Goal: Task Accomplishment & Management: Use online tool/utility

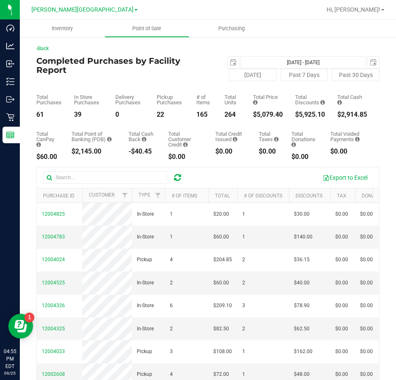
click at [177, 179] on icon at bounding box center [177, 177] width 7 height 8
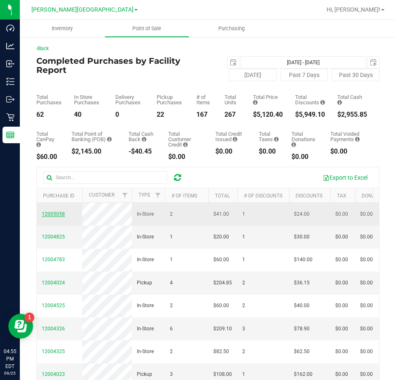
click at [50, 215] on span "12005058" at bounding box center [53, 214] width 23 height 6
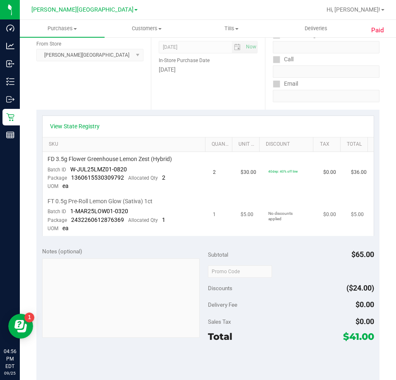
scroll to position [124, 0]
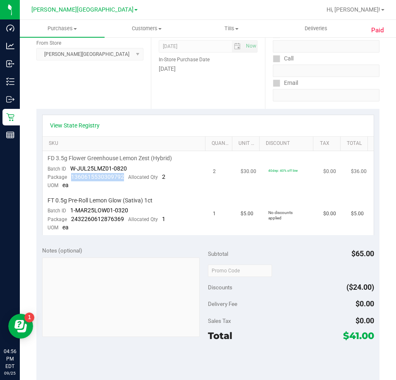
drag, startPoint x: 124, startPoint y: 177, endPoint x: 71, endPoint y: 178, distance: 53.0
click at [71, 178] on div "Package 1360615530309792 Allocated Qty 2" at bounding box center [107, 177] width 118 height 8
copy span "1360615530309792"
drag, startPoint x: 124, startPoint y: 218, endPoint x: 71, endPoint y: 219, distance: 53.0
click at [71, 219] on div "Package 2432260612876369 Allocated Qty 1" at bounding box center [107, 219] width 118 height 8
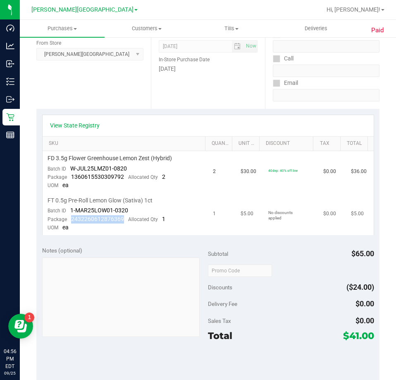
copy span "2432260612876369"
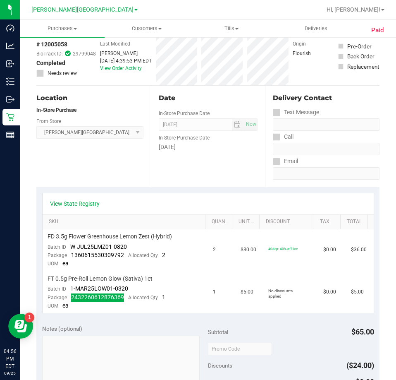
scroll to position [0, 0]
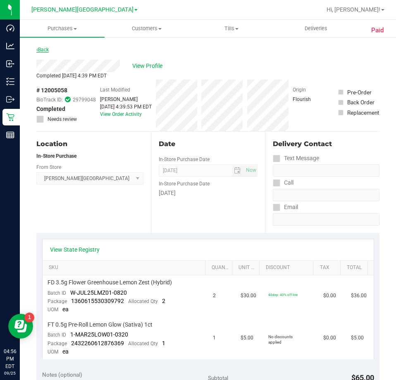
click at [44, 49] on link "Back" at bounding box center [42, 50] width 12 height 6
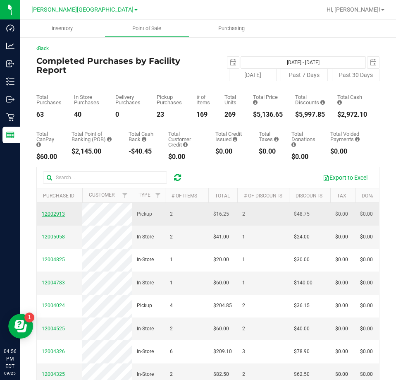
click at [55, 215] on span "12002913" at bounding box center [53, 214] width 23 height 6
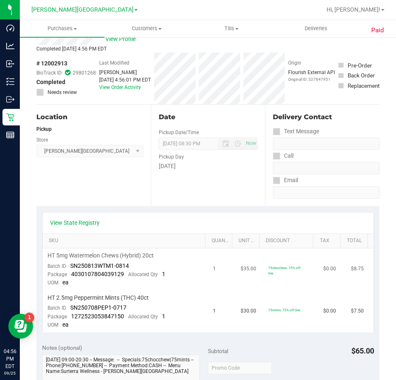
scroll to position [41, 0]
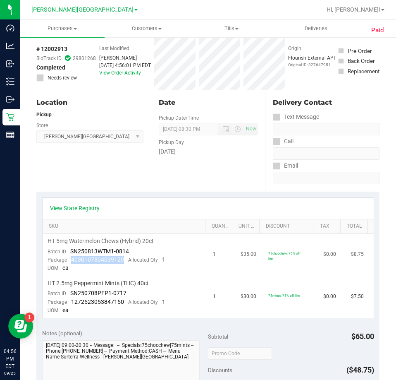
drag, startPoint x: 127, startPoint y: 258, endPoint x: 69, endPoint y: 261, distance: 58.0
click at [69, 261] on div "Package 4030107804039129 Allocated Qty 1" at bounding box center [107, 260] width 118 height 8
copy span "4030107804039129"
drag, startPoint x: 121, startPoint y: 303, endPoint x: 72, endPoint y: 300, distance: 49.3
click at [72, 300] on span "1272523053847150" at bounding box center [97, 301] width 53 height 7
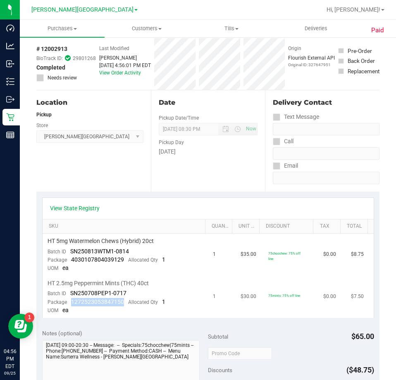
copy span "1272523053847150"
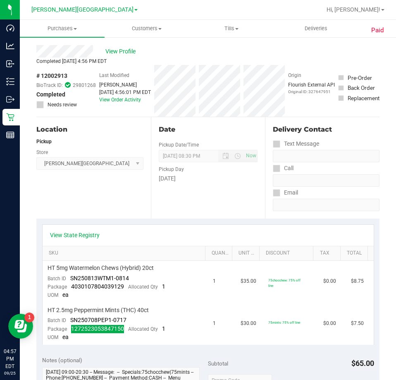
scroll to position [0, 0]
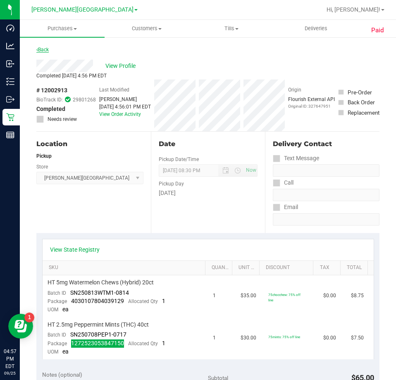
click at [42, 50] on link "Back" at bounding box center [42, 50] width 12 height 6
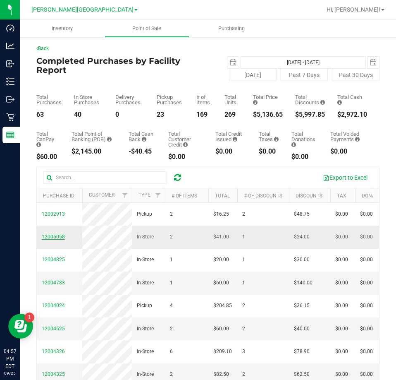
click at [53, 239] on span "12005058" at bounding box center [53, 237] width 23 height 6
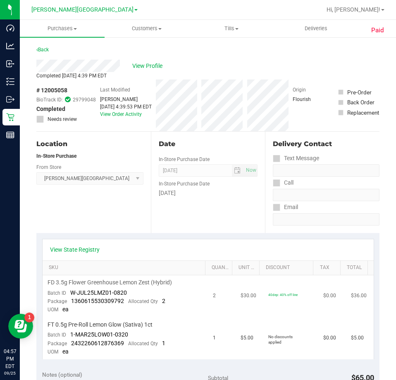
scroll to position [41, 0]
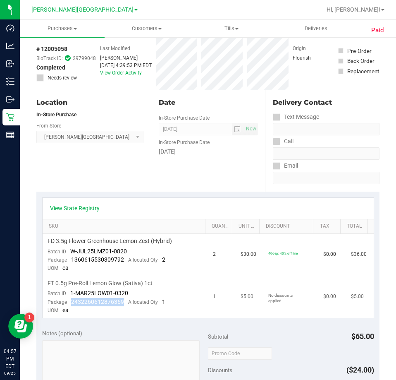
drag, startPoint x: 125, startPoint y: 299, endPoint x: 70, endPoint y: 302, distance: 54.7
click at [70, 302] on div "Package 2432260612876369 Allocated Qty 1" at bounding box center [107, 302] width 118 height 8
copy span "2432260612876369"
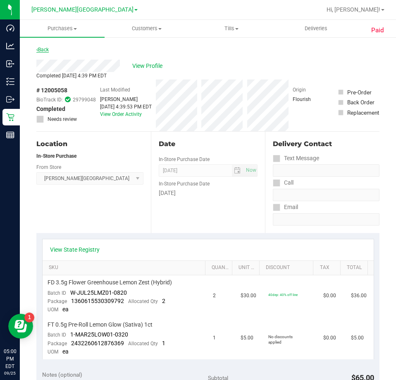
click at [38, 51] on link "Back" at bounding box center [42, 50] width 12 height 6
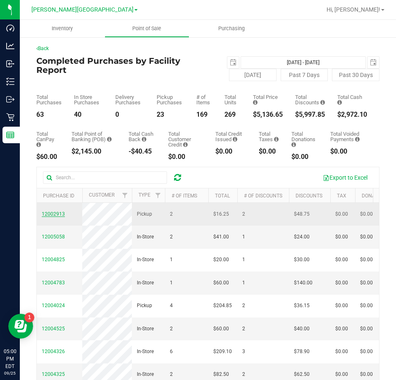
click at [52, 216] on span "12002913" at bounding box center [53, 214] width 23 height 6
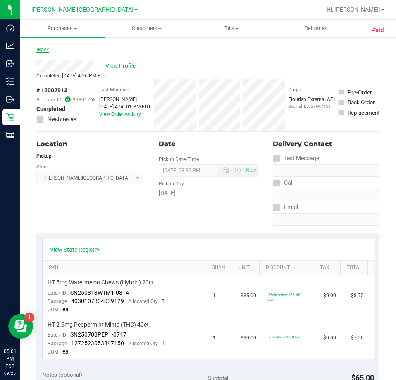
click at [38, 49] on link "Back" at bounding box center [42, 50] width 12 height 6
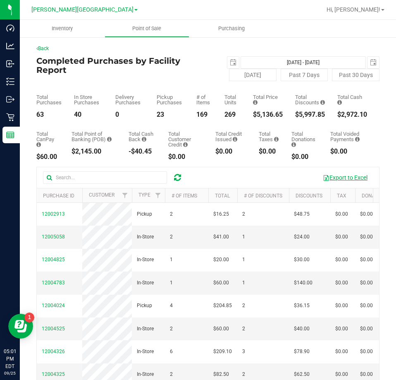
click at [335, 178] on button "Export to Excel" at bounding box center [345, 177] width 55 height 14
click at [176, 177] on icon at bounding box center [177, 177] width 7 height 8
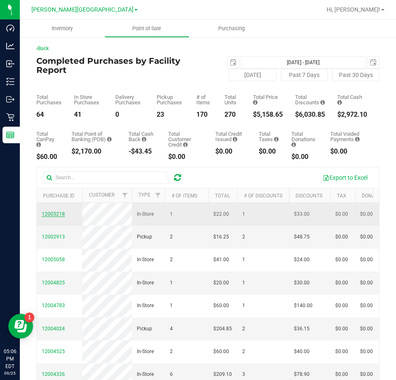
click at [51, 216] on span "12005218" at bounding box center [53, 214] width 23 height 6
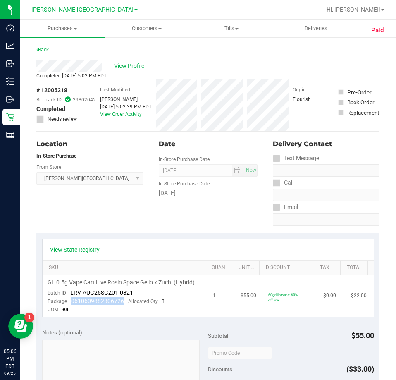
drag, startPoint x: 120, startPoint y: 302, endPoint x: 70, endPoint y: 301, distance: 49.3
click at [70, 301] on div "Package 0610609882306726 Allocated Qty 1" at bounding box center [107, 301] width 118 height 8
copy span "0610609882306726"
click at [72, 47] on div "Back" at bounding box center [207, 52] width 343 height 15
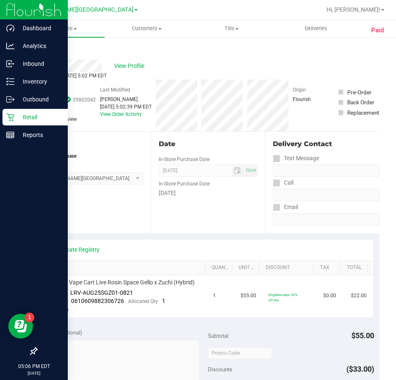
click at [10, 116] on icon at bounding box center [10, 117] width 8 height 8
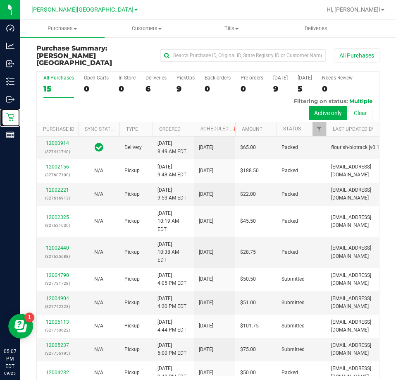
scroll to position [165, 0]
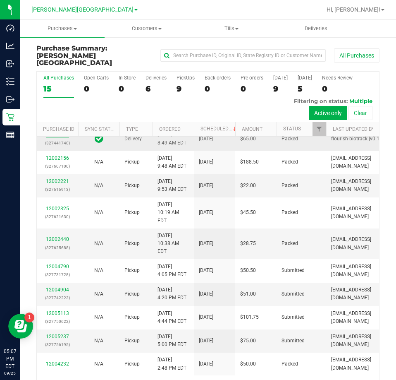
click at [59, 137] on link "12000914" at bounding box center [57, 135] width 23 height 6
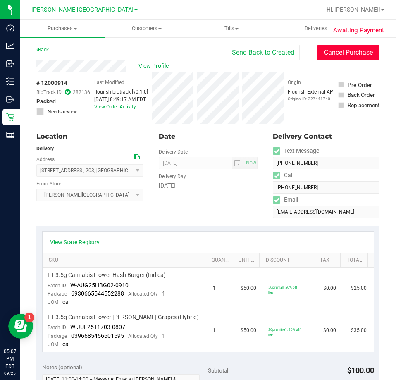
click at [330, 58] on button "Cancel Purchase" at bounding box center [349, 53] width 62 height 16
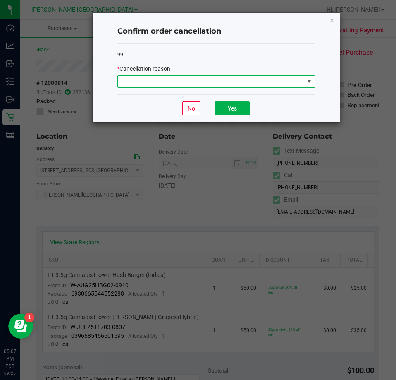
click at [249, 86] on span at bounding box center [211, 82] width 187 height 12
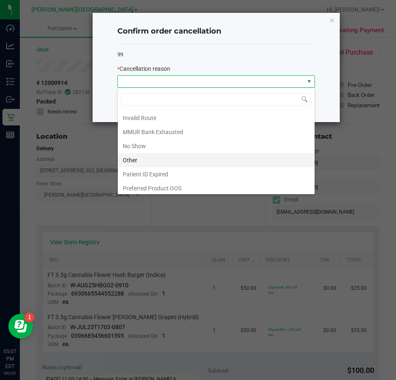
scroll to position [44, 0]
click at [184, 153] on li "Other" at bounding box center [216, 158] width 197 height 14
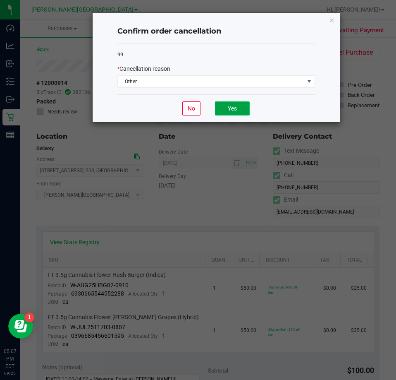
click at [231, 109] on button "Yes" at bounding box center [232, 108] width 35 height 14
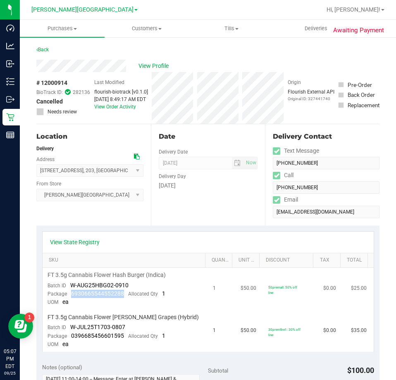
drag, startPoint x: 123, startPoint y: 291, endPoint x: 72, endPoint y: 291, distance: 51.7
click at [72, 291] on div "Package 6930665544552288 Allocated Qty 1" at bounding box center [107, 294] width 118 height 8
copy span "6930665544552288"
drag, startPoint x: 122, startPoint y: 336, endPoint x: 72, endPoint y: 335, distance: 49.6
click at [72, 335] on span "0396685456601595" at bounding box center [97, 335] width 53 height 7
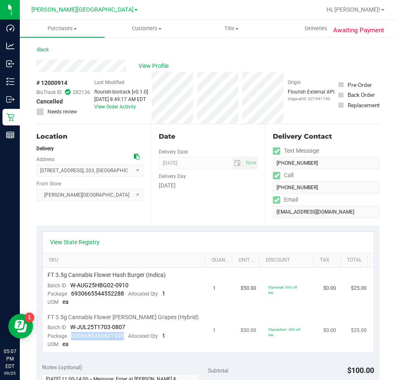
copy span "0396685456601595"
click at [80, 230] on div "View State Registry SKU Quantity Unit Price Discount Tax Total FT 3.5g Cannabis…" at bounding box center [207, 291] width 343 height 132
click at [44, 49] on link "Back" at bounding box center [42, 50] width 12 height 6
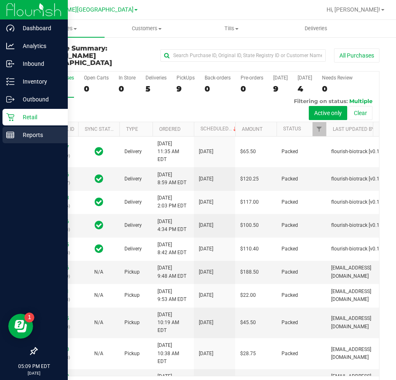
click at [35, 132] on p "Reports" at bounding box center [39, 135] width 50 height 10
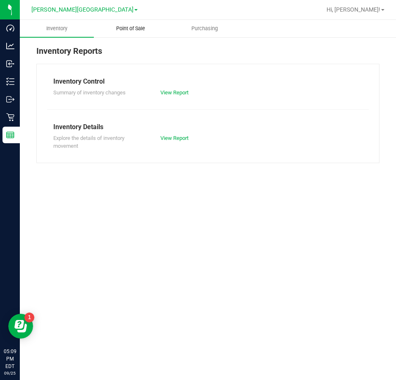
click at [138, 28] on span "Point of Sale" at bounding box center [130, 28] width 51 height 7
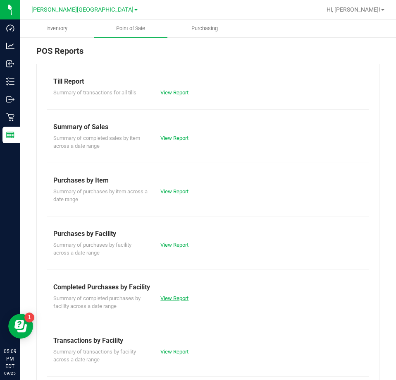
click at [178, 296] on link "View Report" at bounding box center [174, 298] width 28 height 6
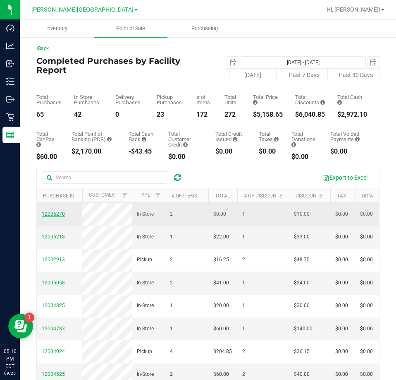
click at [55, 213] on span "12005270" at bounding box center [53, 214] width 23 height 6
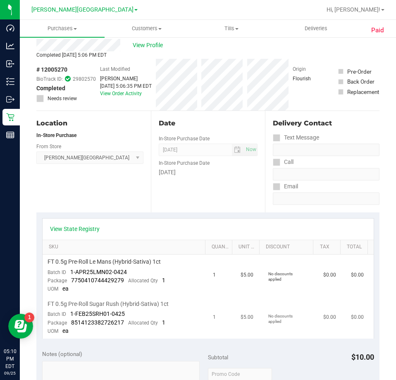
scroll to position [41, 0]
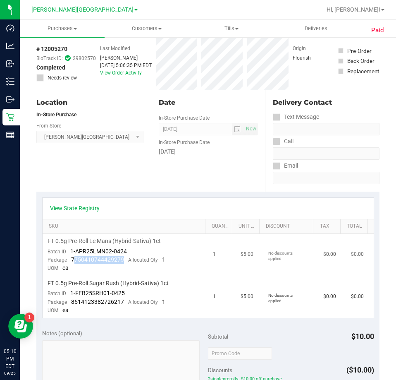
drag, startPoint x: 120, startPoint y: 259, endPoint x: 72, endPoint y: 261, distance: 48.0
click at [72, 261] on div "Package 7750410744429279 Allocated Qty 1" at bounding box center [107, 260] width 118 height 8
drag, startPoint x: 69, startPoint y: 258, endPoint x: 124, endPoint y: 260, distance: 54.6
click at [124, 260] on div "Package 7750410744429279 Allocated Qty 1" at bounding box center [107, 260] width 118 height 8
copy span "7750410744429279"
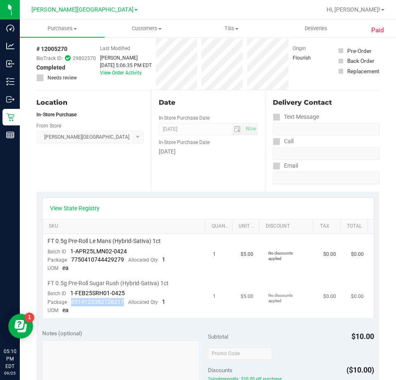
drag, startPoint x: 124, startPoint y: 300, endPoint x: 71, endPoint y: 302, distance: 52.6
click at [71, 302] on div "Package 8514123382726217 Allocated Qty 1" at bounding box center [107, 302] width 118 height 8
copy span "8514123382726217"
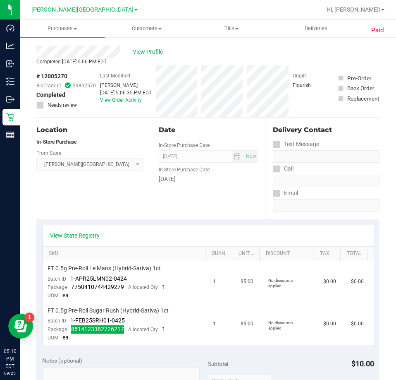
scroll to position [0, 0]
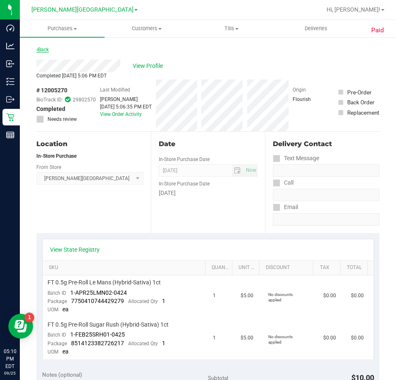
click at [41, 47] on link "Back" at bounding box center [42, 50] width 12 height 6
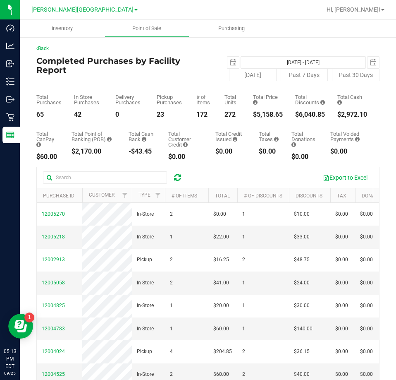
click at [175, 175] on icon at bounding box center [177, 177] width 7 height 8
click at [174, 177] on icon at bounding box center [177, 177] width 7 height 8
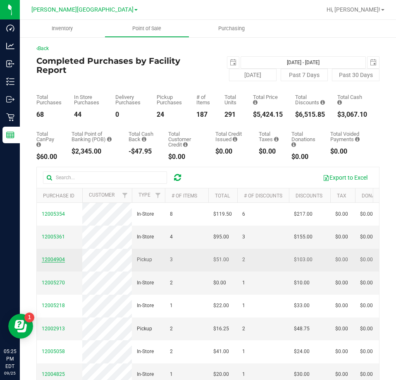
click at [53, 262] on span "12004904" at bounding box center [53, 259] width 23 height 6
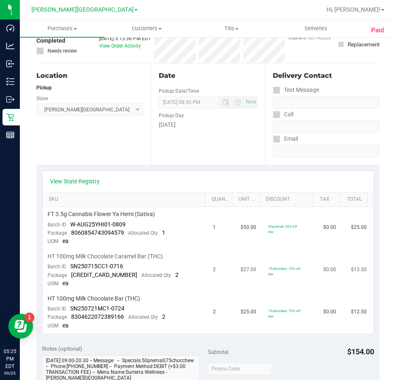
scroll to position [83, 0]
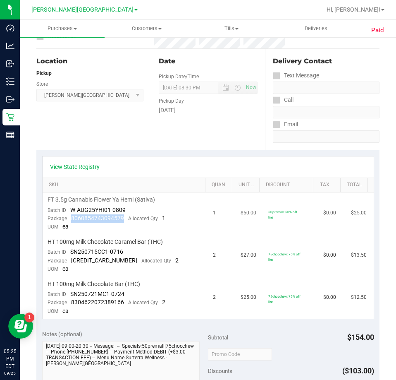
drag, startPoint x: 125, startPoint y: 220, endPoint x: 70, endPoint y: 220, distance: 54.6
click at [70, 220] on div "Package 8060854743094579 Allocated Qty 1" at bounding box center [107, 218] width 118 height 8
drag, startPoint x: 124, startPoint y: 261, endPoint x: 72, endPoint y: 258, distance: 51.8
click at [67, 260] on div "Package 4558355042900908 Allocated Qty 2" at bounding box center [113, 260] width 131 height 8
drag, startPoint x: 123, startPoint y: 302, endPoint x: 71, endPoint y: 302, distance: 52.1
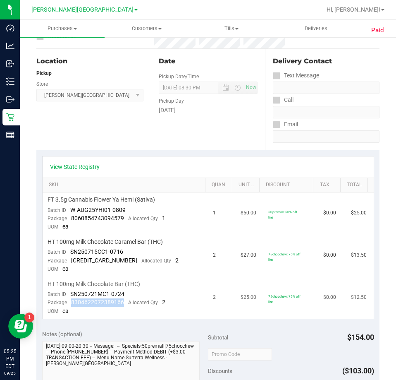
click at [71, 302] on div "Package 8304622072389166 Allocated Qty 2" at bounding box center [107, 302] width 118 height 8
click at [122, 134] on div "Location Pickup Store Bonita Springs WC Select Store Bonita Springs WC Boynton …" at bounding box center [93, 99] width 115 height 101
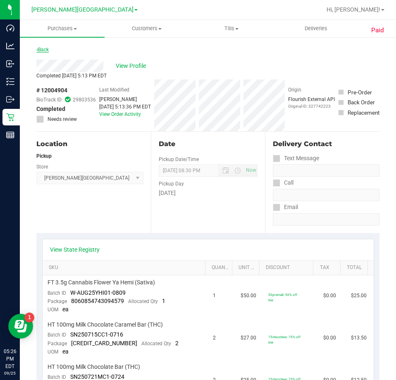
click at [44, 49] on link "Back" at bounding box center [42, 50] width 12 height 6
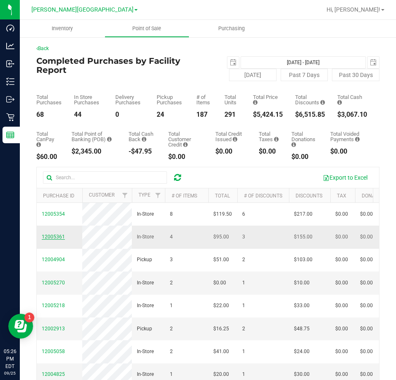
click at [48, 239] on span "12005361" at bounding box center [53, 237] width 23 height 6
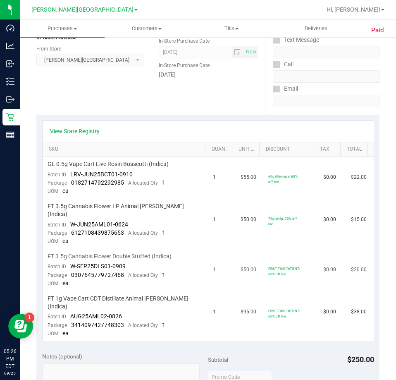
scroll to position [124, 0]
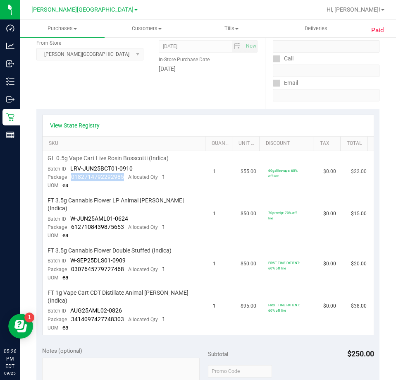
drag, startPoint x: 122, startPoint y: 178, endPoint x: 72, endPoint y: 174, distance: 50.2
click at [72, 174] on div "Package 0182714792292985 Allocated Qty 1" at bounding box center [107, 177] width 118 height 8
drag, startPoint x: 127, startPoint y: 219, endPoint x: 70, endPoint y: 221, distance: 57.1
click at [70, 223] on div "Package 6127108439875653 Allocated Qty 1" at bounding box center [107, 227] width 118 height 8
drag, startPoint x: 122, startPoint y: 258, endPoint x: 72, endPoint y: 259, distance: 50.1
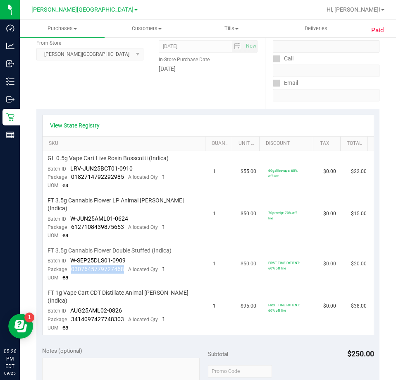
click at [72, 266] on span "0307645779727468" at bounding box center [97, 269] width 53 height 7
drag, startPoint x: 123, startPoint y: 303, endPoint x: 72, endPoint y: 302, distance: 51.7
click at [72, 315] on div "Package 3414097427748303 Allocated Qty 1" at bounding box center [107, 319] width 118 height 8
click at [189, 112] on div "View State Registry SKU Quantity Unit Price Discount Tax Total GL 0.5g Vape Car…" at bounding box center [207, 225] width 343 height 232
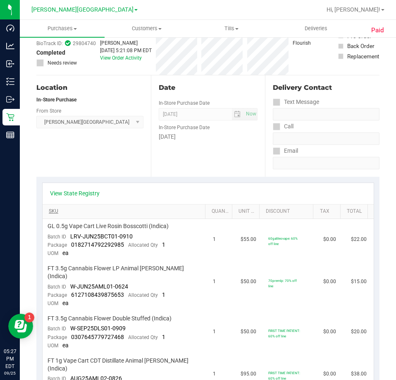
scroll to position [0, 0]
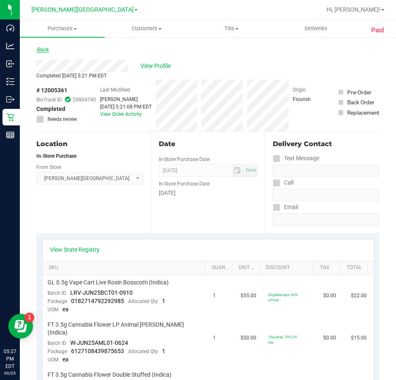
click at [41, 49] on link "Back" at bounding box center [42, 50] width 12 height 6
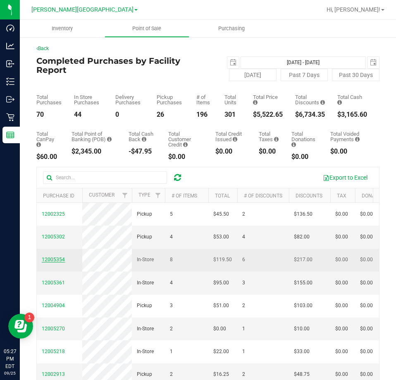
click at [55, 262] on span "12005354" at bounding box center [53, 259] width 23 height 6
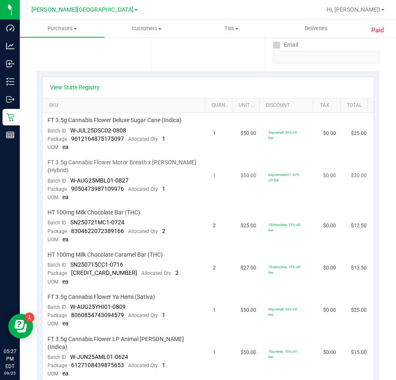
scroll to position [165, 0]
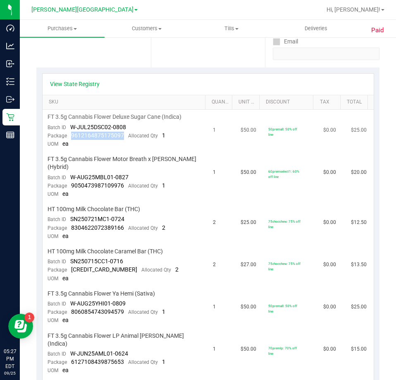
drag, startPoint x: 122, startPoint y: 137, endPoint x: 68, endPoint y: 136, distance: 53.8
click at [68, 136] on div "Package 9612164875175097 Allocated Qty 1" at bounding box center [107, 136] width 118 height 8
drag, startPoint x: 123, startPoint y: 186, endPoint x: 71, endPoint y: 185, distance: 52.1
click at [71, 185] on div "Package 9050473987109976 Allocated Qty 1" at bounding box center [107, 186] width 118 height 8
click at [113, 244] on td "HT 100mg Milk Chocolate Caramel Bar (THC) Batch ID SN250715CC1-0716 Package 455…" at bounding box center [126, 265] width 166 height 42
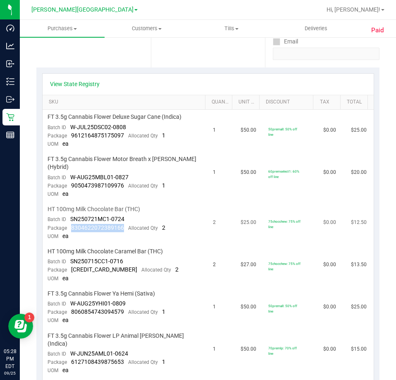
drag, startPoint x: 125, startPoint y: 227, endPoint x: 70, endPoint y: 229, distance: 54.7
click at [70, 229] on div "Package 8304622072389166 Allocated Qty 2" at bounding box center [107, 228] width 118 height 8
drag, startPoint x: 123, startPoint y: 271, endPoint x: 70, endPoint y: 272, distance: 53.0
click at [70, 272] on div "Package 4558355042900908 Allocated Qty 2" at bounding box center [113, 270] width 131 height 8
drag, startPoint x: 123, startPoint y: 312, endPoint x: 69, endPoint y: 312, distance: 53.4
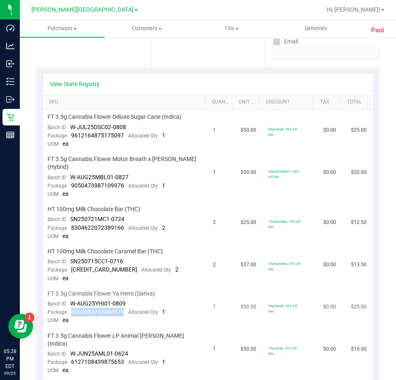
click at [69, 312] on div "Package 8060854743094579 Allocated Qty 1" at bounding box center [107, 312] width 118 height 8
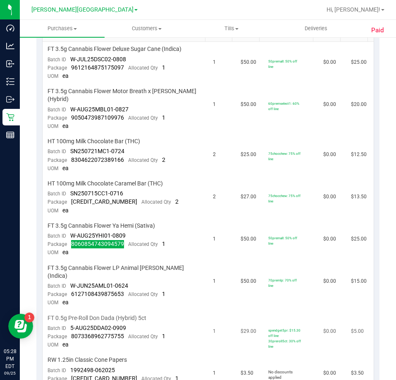
scroll to position [248, 0]
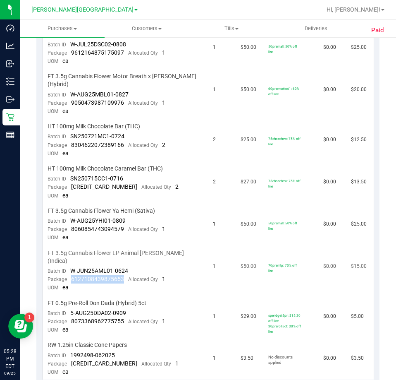
drag, startPoint x: 123, startPoint y: 270, endPoint x: 71, endPoint y: 274, distance: 51.9
click at [71, 275] on div "Package 6127108439875653 Allocated Qty 1" at bounding box center [107, 279] width 118 height 8
drag, startPoint x: 127, startPoint y: 314, endPoint x: 71, endPoint y: 313, distance: 56.3
click at [71, 317] on div "Package 8073368962775755 Allocated Qty 1" at bounding box center [107, 321] width 118 height 8
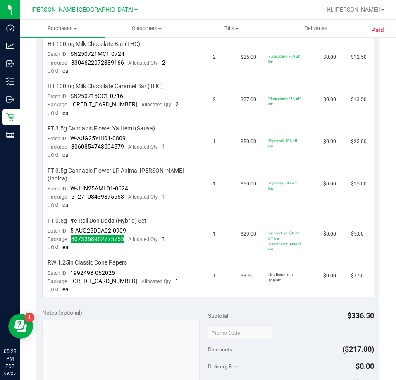
scroll to position [331, 0]
drag, startPoint x: 122, startPoint y: 273, endPoint x: 72, endPoint y: 276, distance: 50.6
click at [72, 277] on div "Package 3600200728627575 Allocated Qty 1" at bounding box center [113, 281] width 131 height 8
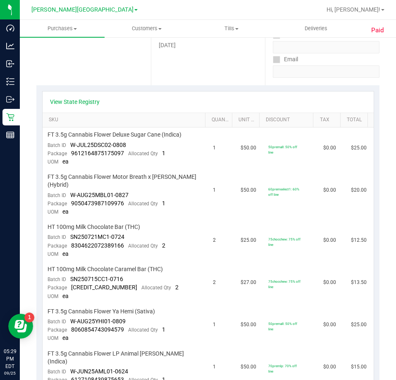
scroll to position [0, 0]
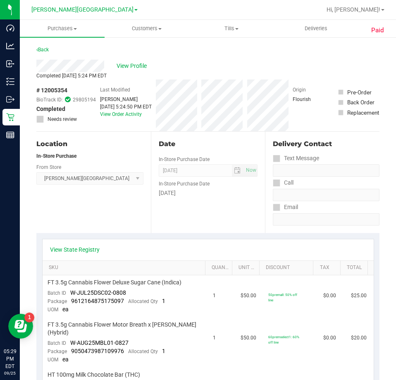
click at [48, 46] on div "Back" at bounding box center [42, 50] width 12 height 10
click at [45, 49] on link "Back" at bounding box center [42, 50] width 12 height 6
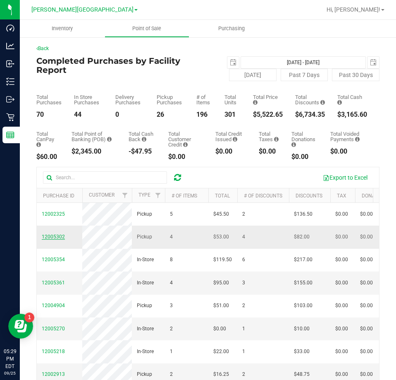
click at [49, 235] on span "12005302" at bounding box center [53, 237] width 23 height 6
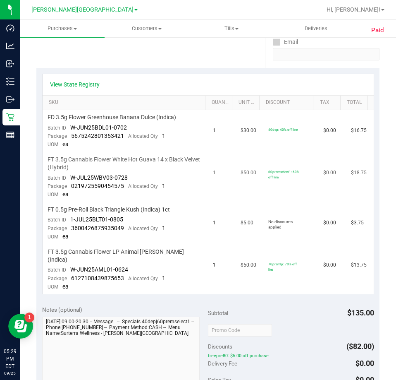
scroll to position [165, 0]
drag, startPoint x: 124, startPoint y: 136, endPoint x: 71, endPoint y: 134, distance: 53.4
click at [71, 134] on div "Package 5675242801353421 Allocated Qty 1" at bounding box center [107, 136] width 118 height 8
drag, startPoint x: 122, startPoint y: 185, endPoint x: 71, endPoint y: 188, distance: 51.0
click at [71, 188] on span "0219725590454575" at bounding box center [97, 185] width 53 height 7
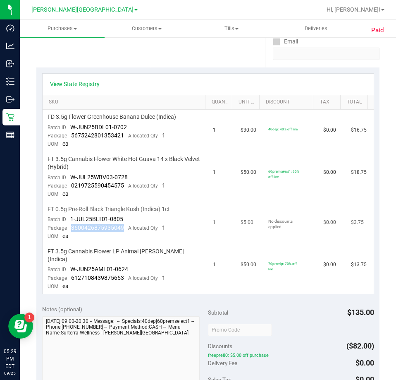
drag, startPoint x: 123, startPoint y: 228, endPoint x: 72, endPoint y: 229, distance: 51.3
click at [72, 229] on div "Package 3600426875935049 Allocated Qty 1" at bounding box center [107, 228] width 118 height 8
drag, startPoint x: 122, startPoint y: 271, endPoint x: 71, endPoint y: 272, distance: 50.9
click at [71, 274] on div "Package 6127108439875653 Allocated Qty 1" at bounding box center [107, 278] width 118 height 8
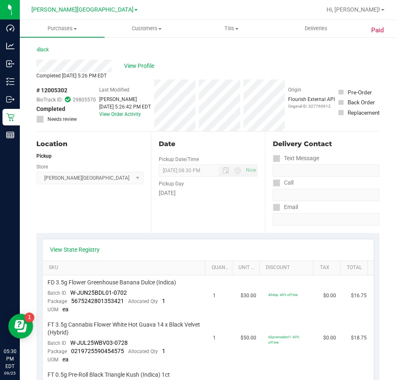
click at [42, 46] on div "Back" at bounding box center [42, 50] width 12 height 10
click at [43, 50] on link "Back" at bounding box center [42, 50] width 12 height 6
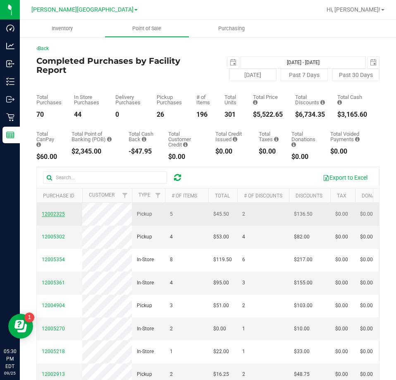
click at [52, 216] on span "12002325" at bounding box center [53, 214] width 23 height 6
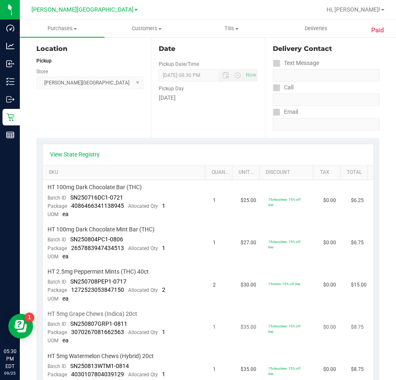
scroll to position [165, 0]
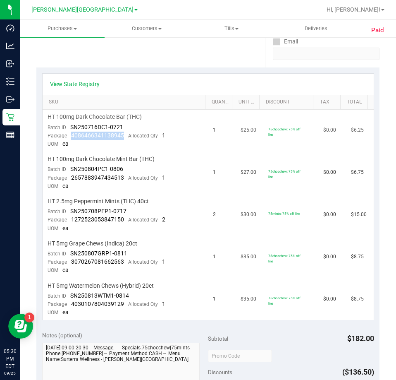
drag, startPoint x: 123, startPoint y: 135, endPoint x: 71, endPoint y: 137, distance: 52.6
click at [71, 137] on div "Package 4086466341138945 Allocated Qty 1" at bounding box center [107, 136] width 118 height 8
drag, startPoint x: 123, startPoint y: 174, endPoint x: 70, endPoint y: 180, distance: 53.7
click at [70, 180] on div "Package 2657883947434513 Allocated Qty 1" at bounding box center [107, 178] width 118 height 8
drag, startPoint x: 124, startPoint y: 221, endPoint x: 72, endPoint y: 222, distance: 52.1
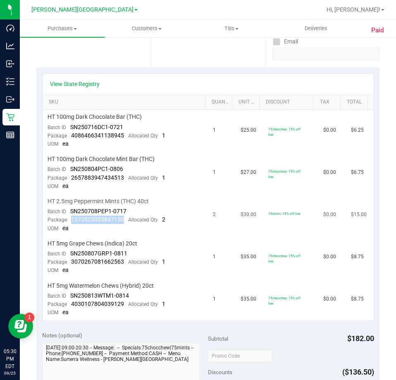
click at [72, 222] on div "Package 1272523053847150 Allocated Qty 2" at bounding box center [107, 220] width 118 height 8
drag, startPoint x: 125, startPoint y: 262, endPoint x: 71, endPoint y: 262, distance: 53.8
click at [71, 262] on div "Package 3070267081662563 Allocated Qty 1" at bounding box center [107, 262] width 118 height 8
drag, startPoint x: 123, startPoint y: 303, endPoint x: 71, endPoint y: 303, distance: 51.7
click at [71, 303] on div "Package 4030107804039129 Allocated Qty 1" at bounding box center [107, 304] width 118 height 8
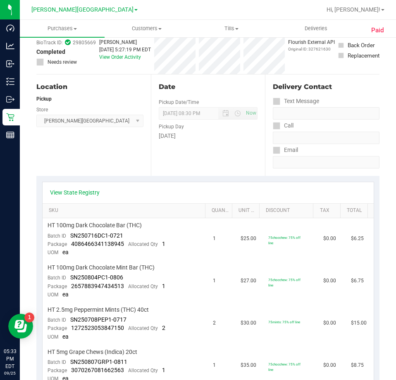
scroll to position [0, 0]
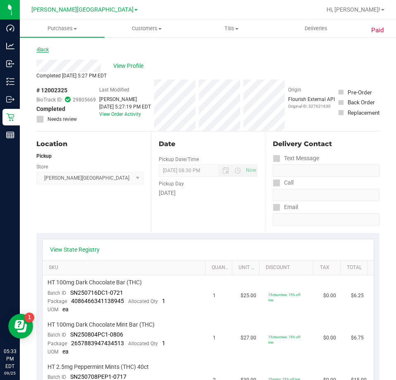
click at [44, 49] on link "Back" at bounding box center [42, 50] width 12 height 6
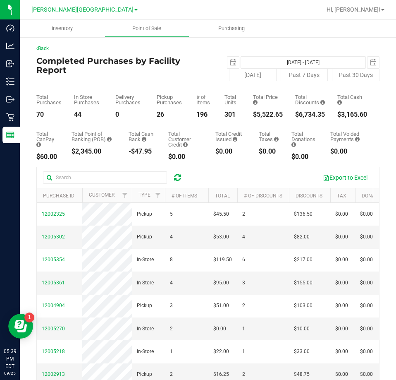
click at [179, 180] on icon at bounding box center [177, 177] width 7 height 8
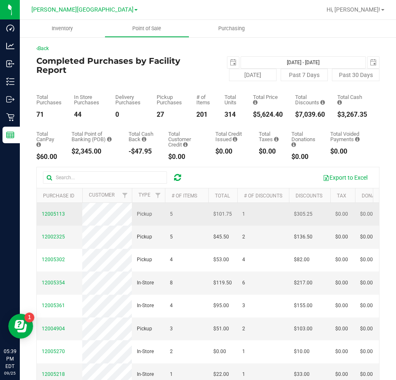
click at [50, 217] on span "12005113" at bounding box center [53, 214] width 23 height 8
click at [50, 213] on span "12005113" at bounding box center [53, 214] width 23 height 6
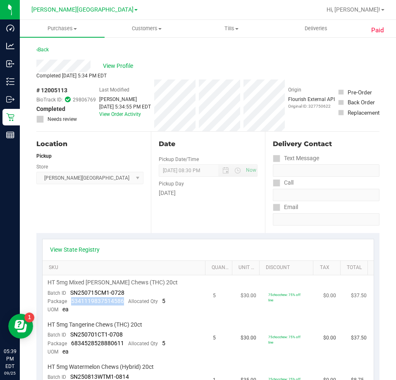
drag, startPoint x: 123, startPoint y: 302, endPoint x: 71, endPoint y: 302, distance: 52.5
click at [71, 302] on div "Package 5341119837514586 Allocated Qty 5" at bounding box center [107, 301] width 118 height 8
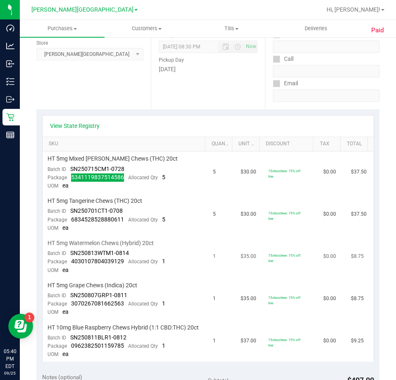
scroll to position [124, 0]
drag, startPoint x: 123, startPoint y: 221, endPoint x: 72, endPoint y: 222, distance: 50.9
click at [72, 222] on div "Package 6834528528880611 Allocated Qty 5" at bounding box center [107, 219] width 118 height 8
click at [72, 222] on span "6834528528880611" at bounding box center [97, 219] width 53 height 7
drag, startPoint x: 69, startPoint y: 220, endPoint x: 122, endPoint y: 219, distance: 52.1
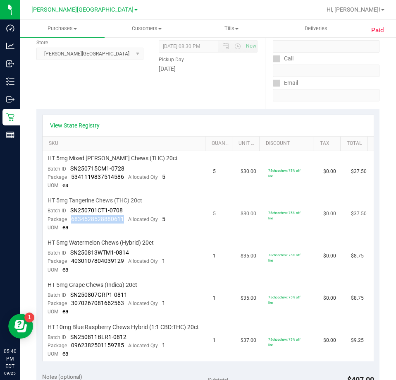
click at [122, 219] on div "Package 6834528528880611 Allocated Qty 5" at bounding box center [107, 219] width 118 height 8
drag, startPoint x: 122, startPoint y: 259, endPoint x: 72, endPoint y: 260, distance: 49.6
click at [72, 260] on span "4030107804039129" at bounding box center [97, 260] width 53 height 7
drag, startPoint x: 125, startPoint y: 305, endPoint x: 72, endPoint y: 304, distance: 53.0
click at [72, 304] on div "Package 3070267081662563 Allocated Qty 1" at bounding box center [107, 303] width 118 height 8
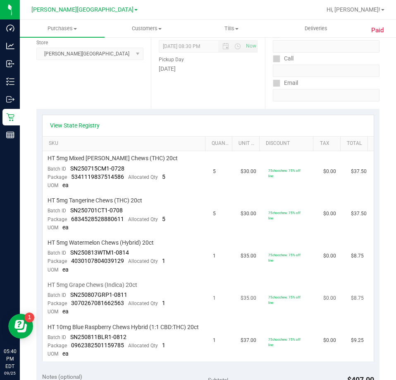
drag, startPoint x: 88, startPoint y: 299, endPoint x: 108, endPoint y: 306, distance: 20.8
click at [108, 306] on span "3070267081662563" at bounding box center [97, 302] width 53 height 7
drag, startPoint x: 122, startPoint y: 302, endPoint x: 71, endPoint y: 302, distance: 50.5
click at [71, 302] on div "Package 3070267081662563 Allocated Qty 1" at bounding box center [107, 303] width 118 height 8
drag, startPoint x: 123, startPoint y: 354, endPoint x: 71, endPoint y: 354, distance: 52.1
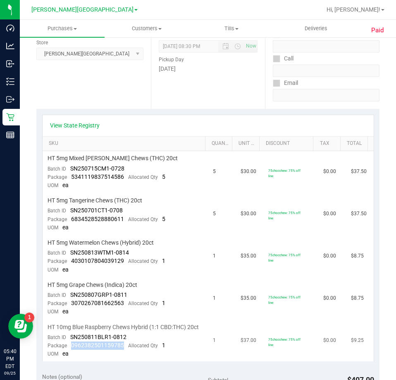
click at [71, 350] on div "Package 0962382501159785 Allocated Qty 1" at bounding box center [107, 345] width 118 height 8
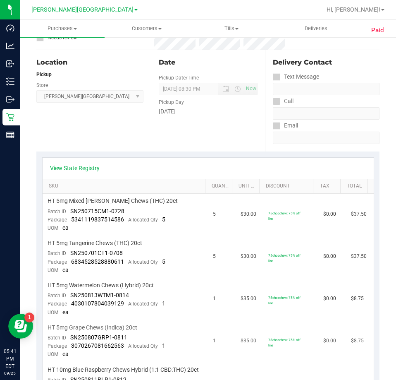
scroll to position [0, 0]
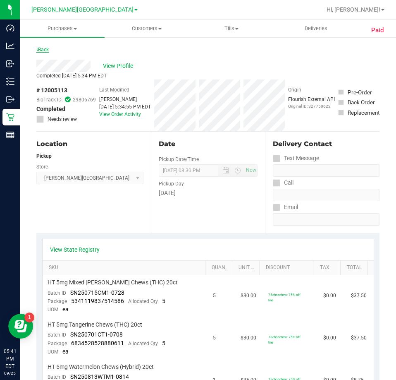
click at [38, 47] on link "Back" at bounding box center [42, 50] width 12 height 6
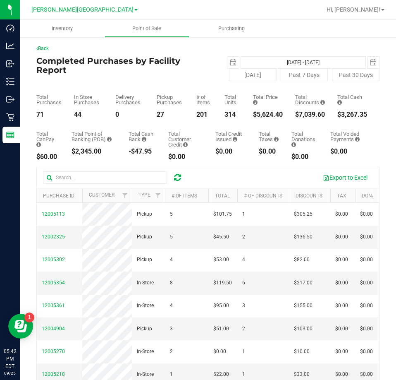
click at [179, 179] on icon at bounding box center [177, 177] width 7 height 8
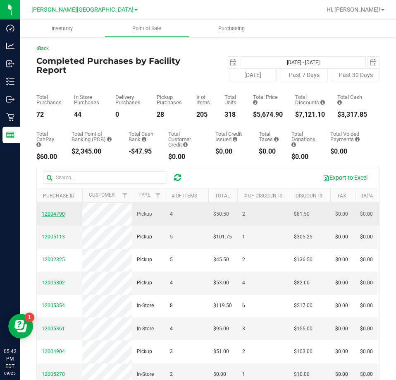
click at [49, 213] on span "12004790" at bounding box center [53, 214] width 23 height 6
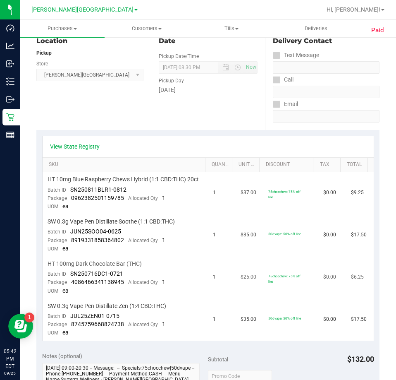
scroll to position [124, 0]
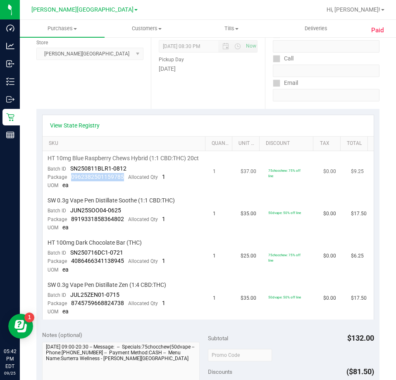
drag, startPoint x: 122, startPoint y: 185, endPoint x: 70, endPoint y: 188, distance: 51.4
click at [70, 181] on div "Package 0962382501159785 Allocated Qty 1" at bounding box center [107, 177] width 118 height 8
drag, startPoint x: 120, startPoint y: 228, endPoint x: 70, endPoint y: 229, distance: 50.1
click at [70, 223] on div "Package 8919331858364802 Allocated Qty 1" at bounding box center [107, 219] width 118 height 8
drag, startPoint x: 124, startPoint y: 269, endPoint x: 72, endPoint y: 266, distance: 51.4
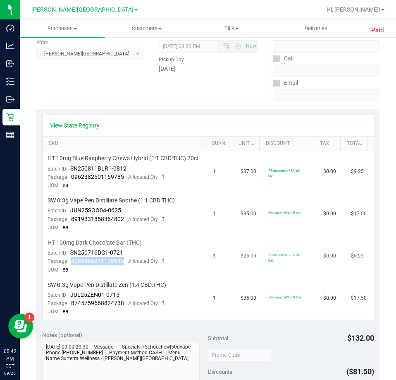
click at [70, 265] on div "Package 4086466341138945 Allocated Qty 1" at bounding box center [107, 261] width 118 height 8
drag, startPoint x: 124, startPoint y: 312, endPoint x: 71, endPoint y: 311, distance: 53.4
click at [71, 307] on div "Package 8745759668824738 Allocated Qty 1" at bounding box center [107, 303] width 118 height 8
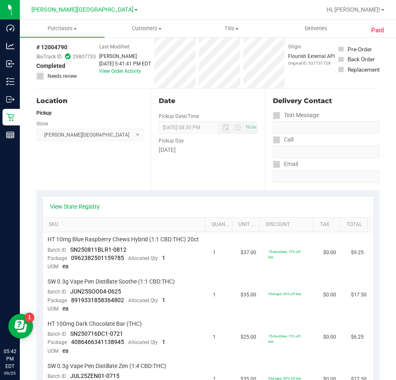
scroll to position [0, 0]
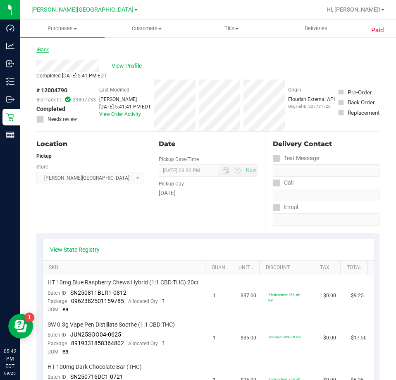
click at [45, 50] on link "Back" at bounding box center [42, 50] width 12 height 6
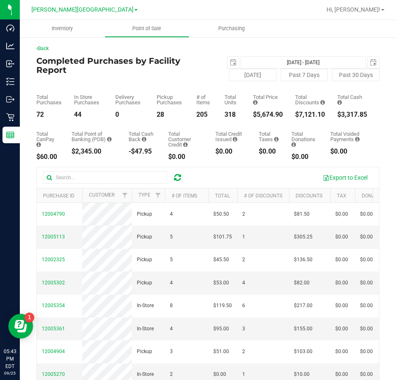
click at [180, 175] on icon at bounding box center [177, 177] width 7 height 8
click at [177, 178] on icon at bounding box center [177, 177] width 7 height 8
click at [177, 177] on icon at bounding box center [177, 177] width 7 height 8
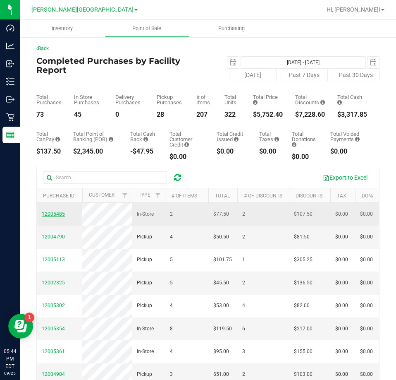
click at [54, 216] on span "12005485" at bounding box center [53, 214] width 23 height 6
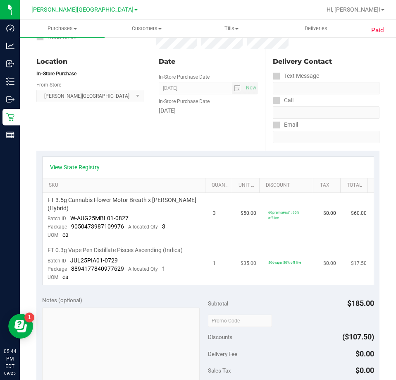
scroll to position [83, 0]
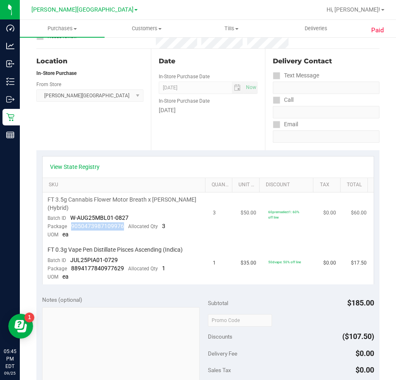
drag, startPoint x: 123, startPoint y: 227, endPoint x: 71, endPoint y: 228, distance: 51.7
click at [71, 228] on div "Package 9050473987109976 Allocated Qty 3" at bounding box center [107, 226] width 118 height 8
drag, startPoint x: 125, startPoint y: 267, endPoint x: 71, endPoint y: 272, distance: 53.6
click at [71, 272] on div "Package 8894177840977629 Allocated Qty 1" at bounding box center [107, 268] width 118 height 8
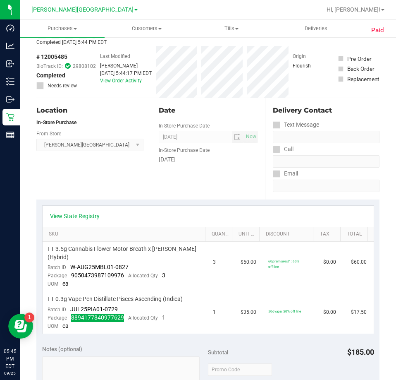
scroll to position [0, 0]
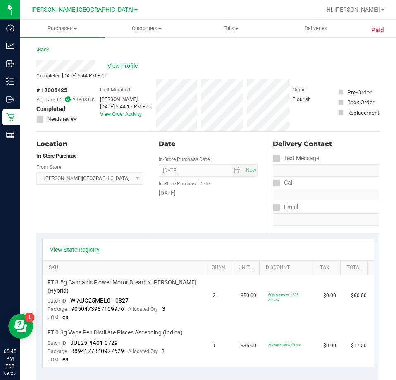
click at [157, 207] on div "Date In-Store Purchase Date Sep 25, 2025 Now In-Store Purchase Date Thursday" at bounding box center [208, 182] width 115 height 101
click at [48, 48] on link "Back" at bounding box center [42, 50] width 12 height 6
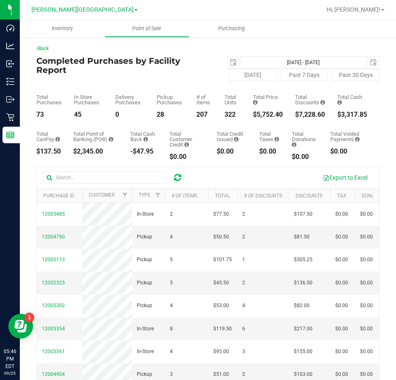
click at [179, 177] on icon at bounding box center [177, 177] width 7 height 8
click at [176, 182] on link at bounding box center [177, 177] width 7 height 10
click at [173, 178] on div at bounding box center [177, 177] width 13 height 10
click at [178, 179] on icon at bounding box center [177, 177] width 7 height 8
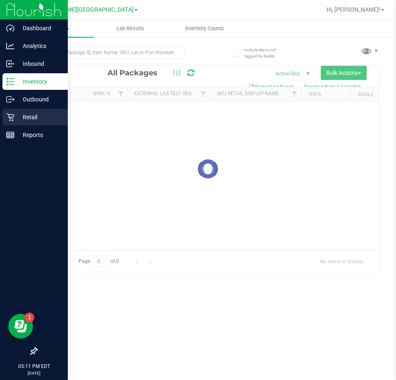
click at [10, 118] on icon at bounding box center [10, 117] width 8 height 8
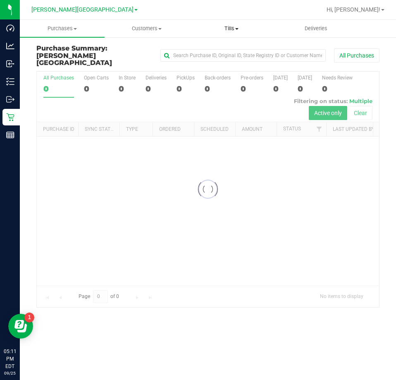
click at [229, 29] on span "Tills" at bounding box center [232, 28] width 84 height 7
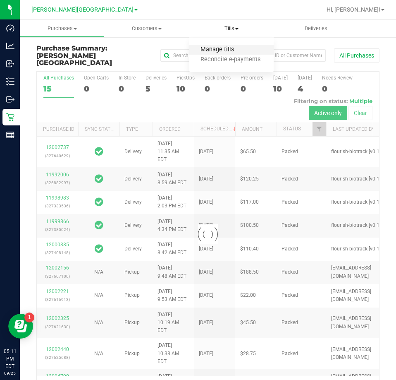
click at [227, 47] on span "Manage tills" at bounding box center [217, 49] width 56 height 7
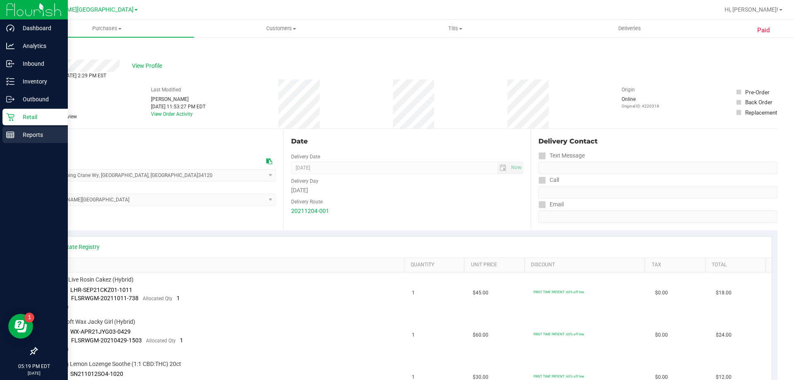
click at [37, 134] on p "Reports" at bounding box center [39, 135] width 50 height 10
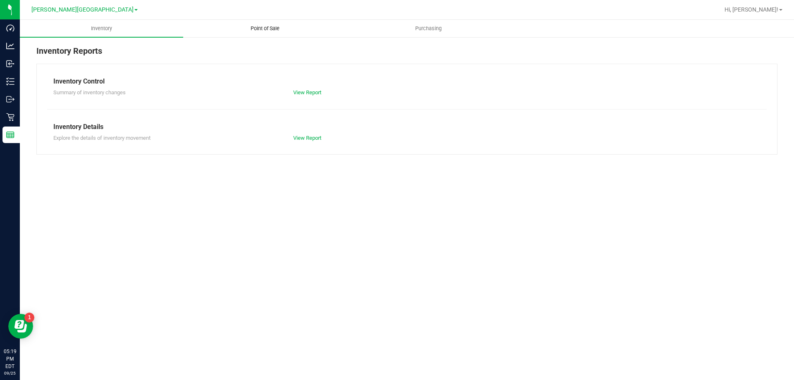
click at [268, 30] on span "Point of Sale" at bounding box center [264, 28] width 51 height 7
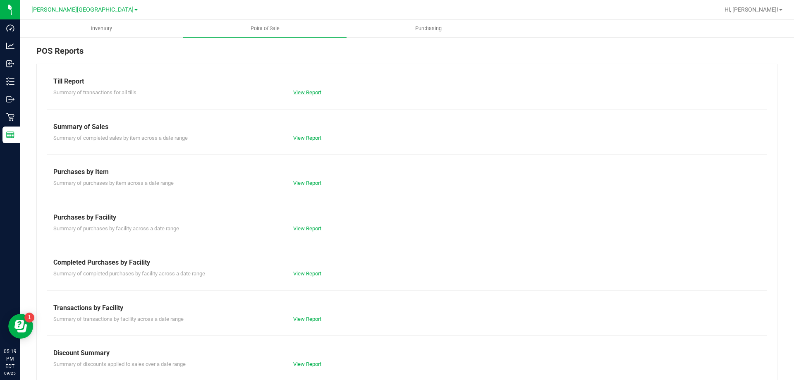
click at [313, 94] on link "View Report" at bounding box center [307, 92] width 28 height 6
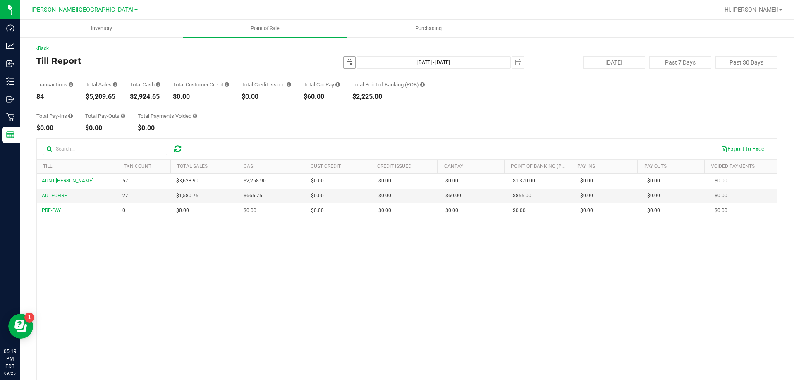
click at [347, 65] on span "select" at bounding box center [349, 62] width 7 height 7
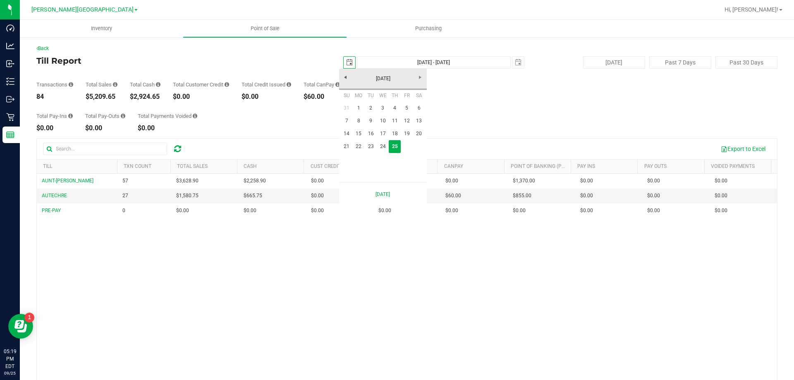
scroll to position [0, 21]
click at [374, 144] on link "23" at bounding box center [371, 146] width 12 height 13
type input "[DATE]"
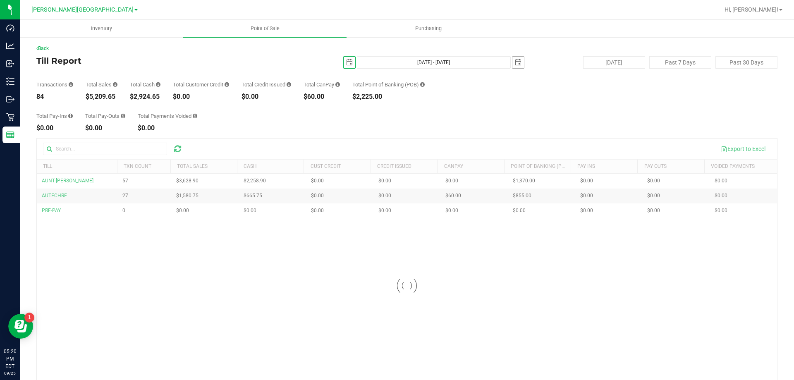
click at [515, 62] on span "select" at bounding box center [518, 62] width 7 height 7
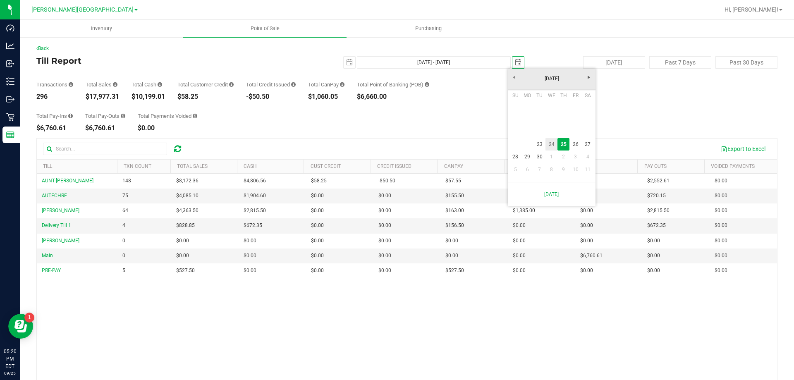
click at [551, 149] on link "24" at bounding box center [552, 144] width 12 height 13
type input "[DATE] - [DATE]"
type input "[DATE]"
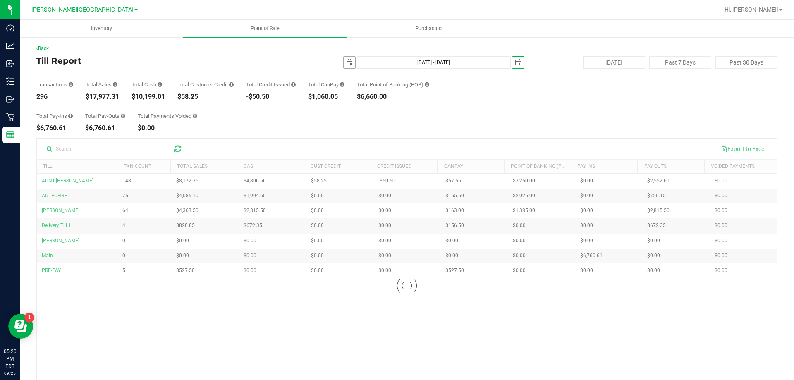
click at [346, 62] on span "select" at bounding box center [349, 62] width 7 height 7
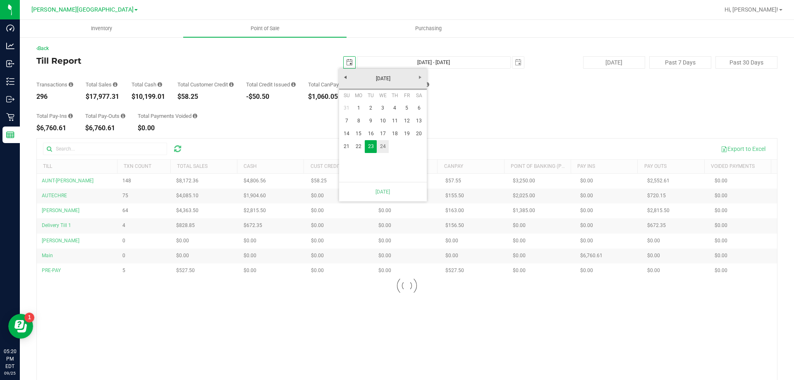
click at [384, 145] on link "24" at bounding box center [383, 146] width 12 height 13
type input "[DATE] - [DATE]"
type input "[DATE]"
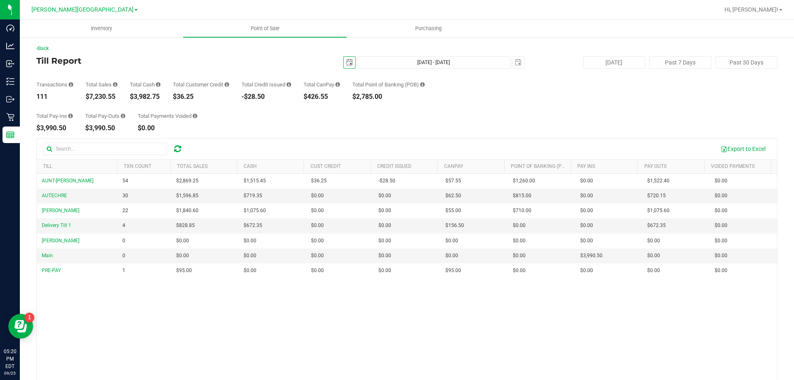
click at [55, 225] on span "Delivery Till 1" at bounding box center [56, 226] width 29 height 6
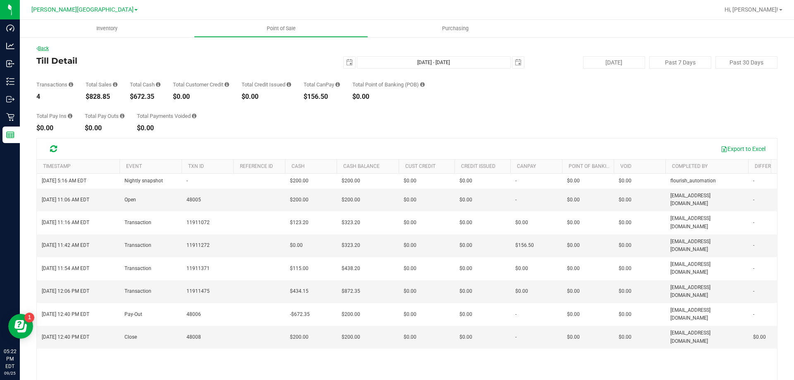
click at [43, 47] on link "Back" at bounding box center [42, 49] width 12 height 6
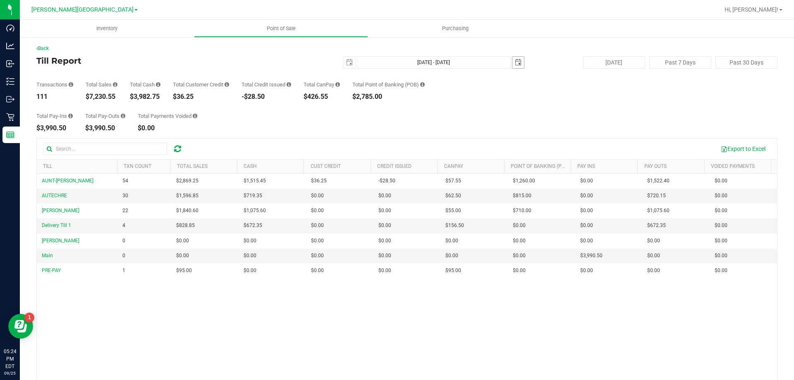
click at [515, 61] on span "select" at bounding box center [518, 62] width 7 height 7
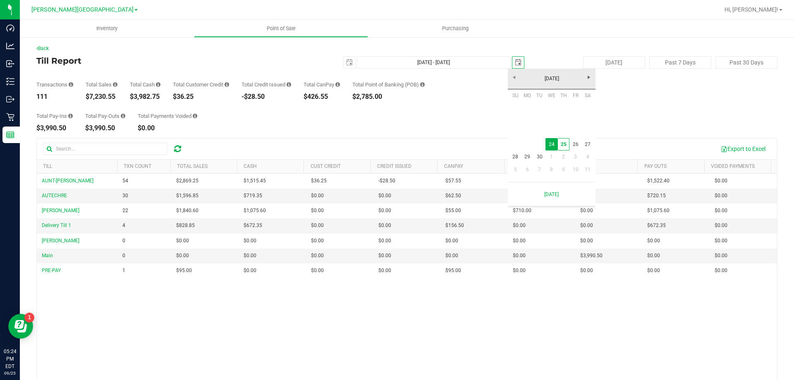
scroll to position [0, 21]
click at [562, 142] on link "25" at bounding box center [564, 144] width 12 height 13
type input "[DATE] - [DATE]"
type input "[DATE]"
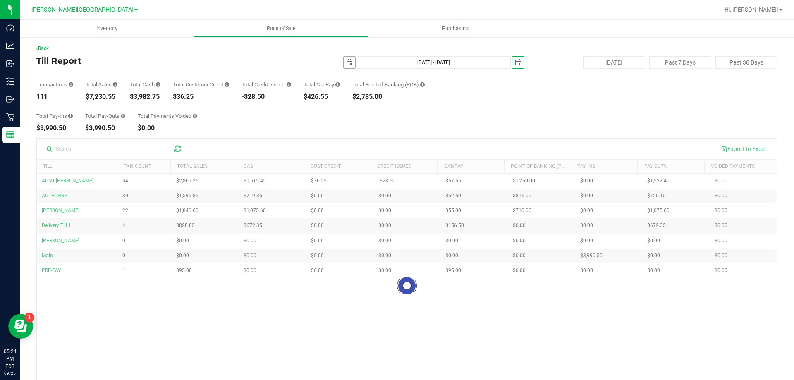
click at [346, 63] on span "select" at bounding box center [349, 62] width 7 height 7
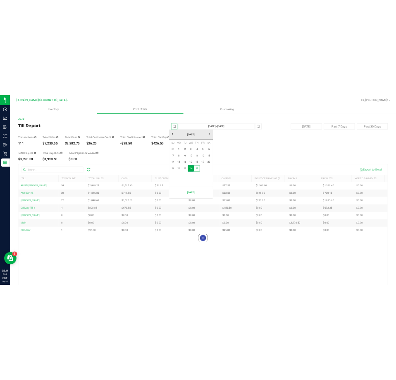
scroll to position [0, 21]
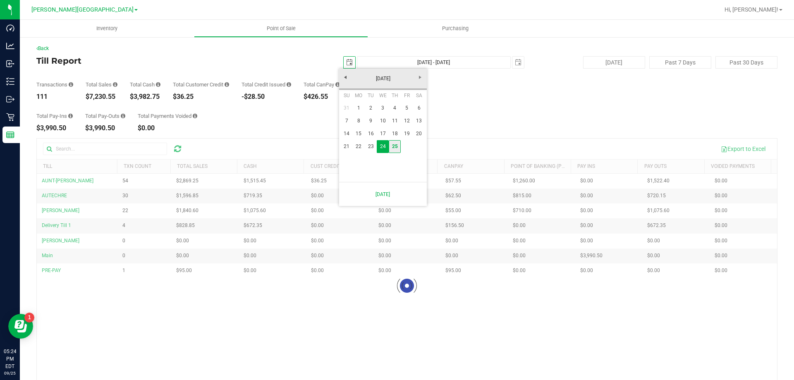
click at [394, 147] on link "25" at bounding box center [395, 146] width 12 height 13
type input "[DATE] - [DATE]"
type input "[DATE]"
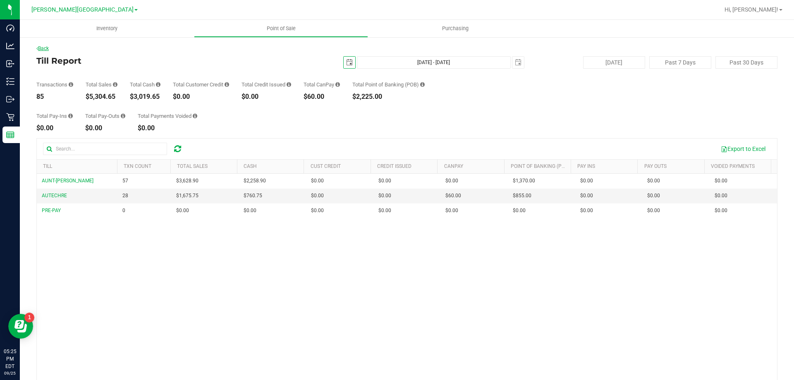
click at [42, 49] on link "Back" at bounding box center [42, 49] width 12 height 6
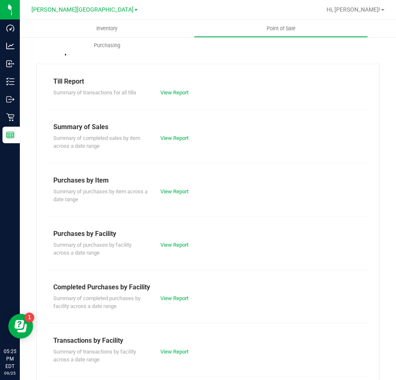
click at [74, 287] on div "Completed Purchases by Facility" at bounding box center [207, 287] width 309 height 10
click at [89, 283] on div "Completed Purchases by Facility" at bounding box center [207, 287] width 309 height 10
click at [95, 289] on div "Completed Purchases by Facility" at bounding box center [207, 287] width 309 height 10
click at [172, 297] on link "View Report" at bounding box center [174, 298] width 28 height 6
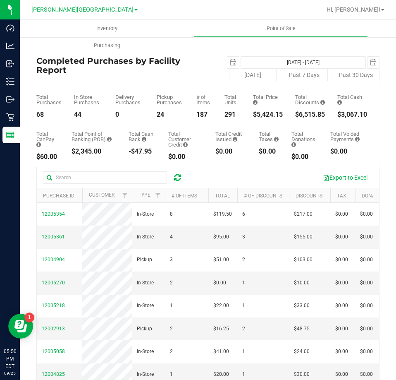
click at [180, 172] on span at bounding box center [177, 177] width 7 height 10
click at [180, 175] on icon at bounding box center [177, 177] width 7 height 8
click at [171, 178] on div at bounding box center [116, 177] width 147 height 12
click at [177, 178] on icon at bounding box center [177, 177] width 7 height 8
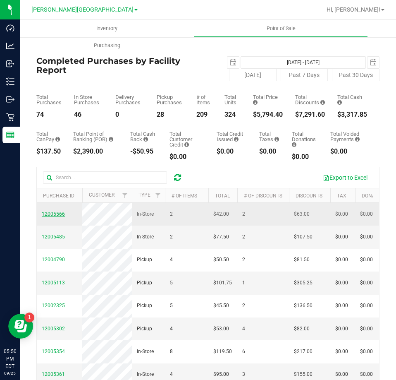
click at [50, 217] on span "12005566" at bounding box center [53, 214] width 23 height 6
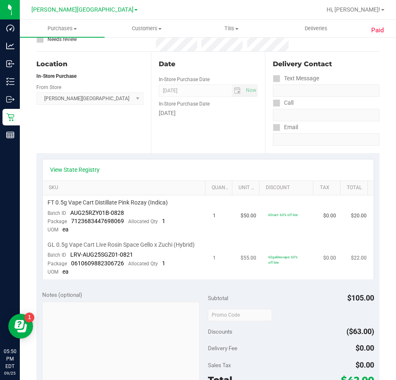
scroll to position [83, 0]
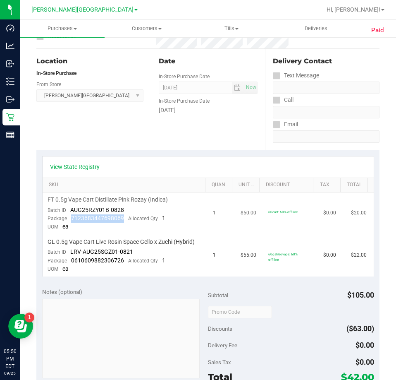
drag, startPoint x: 123, startPoint y: 219, endPoint x: 72, endPoint y: 218, distance: 50.9
click at [72, 218] on div "Package 7123683447698069 Allocated Qty 1" at bounding box center [107, 218] width 118 height 8
copy span "7123683447698069"
drag, startPoint x: 124, startPoint y: 260, endPoint x: 70, endPoint y: 263, distance: 53.4
click at [70, 263] on div "Package 0610609882306726 Allocated Qty 1" at bounding box center [107, 260] width 118 height 8
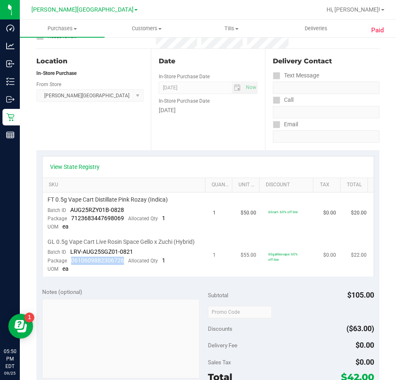
copy span "0610609882306726"
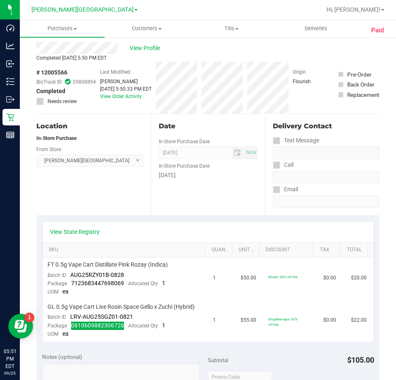
scroll to position [0, 0]
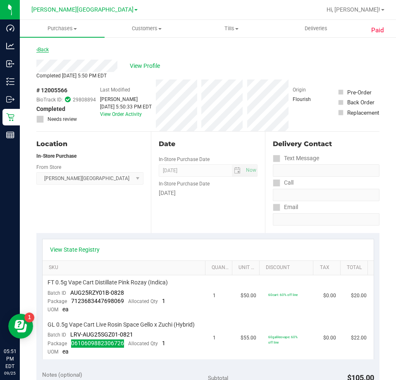
click at [43, 48] on link "Back" at bounding box center [42, 50] width 12 height 6
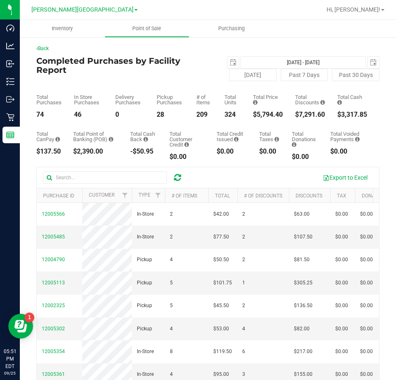
click at [178, 179] on icon at bounding box center [177, 177] width 7 height 8
click at [178, 170] on div "Export to Excel" at bounding box center [208, 177] width 342 height 21
click at [178, 175] on icon at bounding box center [177, 177] width 7 height 8
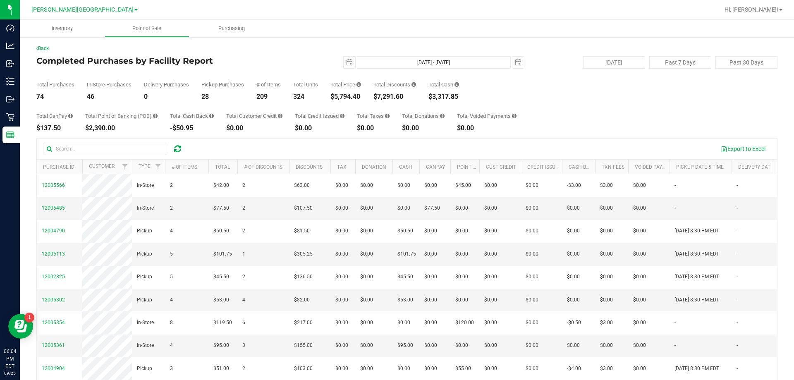
click at [177, 147] on icon at bounding box center [177, 149] width 7 height 8
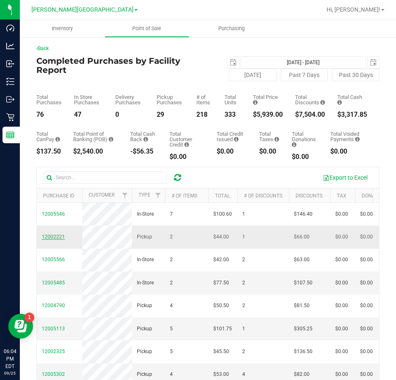
click at [50, 239] on span "12002221" at bounding box center [53, 237] width 23 height 6
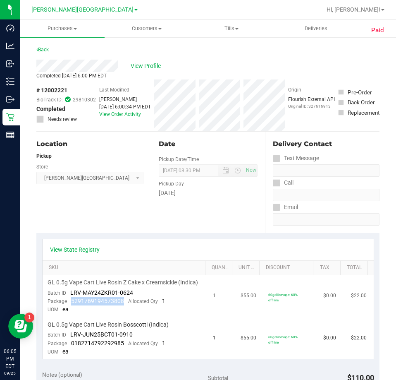
drag, startPoint x: 124, startPoint y: 310, endPoint x: 71, endPoint y: 305, distance: 52.8
click at [71, 305] on div "Package 5291769194573808 Allocated Qty 1" at bounding box center [107, 301] width 118 height 8
copy span "5291769194573808"
drag, startPoint x: 123, startPoint y: 351, endPoint x: 69, endPoint y: 350, distance: 54.2
click at [69, 347] on div "Package 0182714792292985 Allocated Qty 1" at bounding box center [107, 343] width 118 height 8
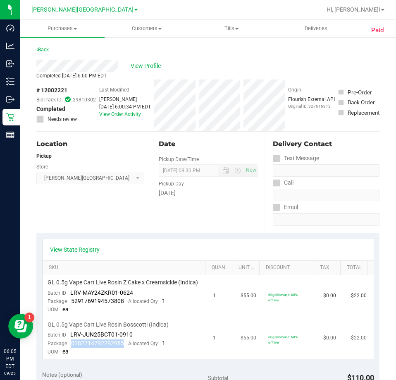
copy span "0182714792292985"
click at [38, 49] on link "Back" at bounding box center [42, 50] width 12 height 6
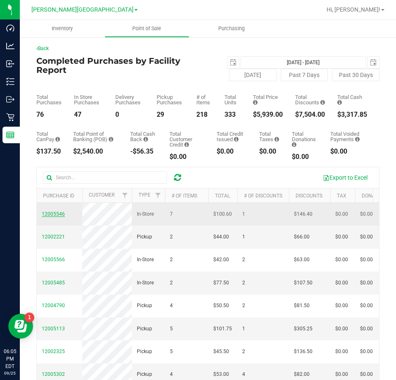
click at [53, 216] on span "12005546" at bounding box center [53, 214] width 23 height 6
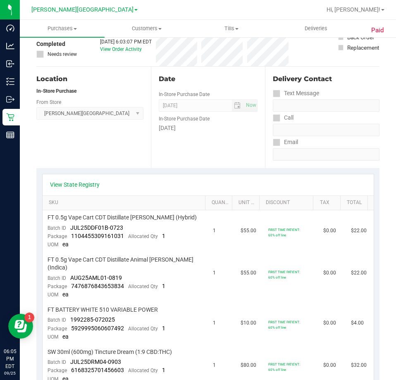
scroll to position [165, 0]
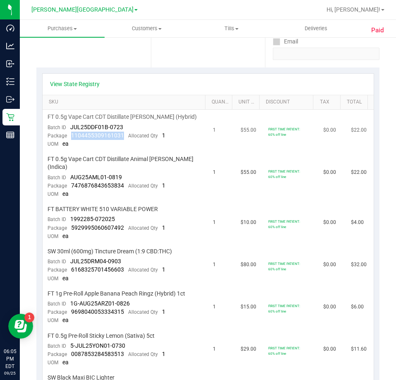
drag, startPoint x: 123, startPoint y: 139, endPoint x: 72, endPoint y: 136, distance: 50.9
click at [72, 136] on div "Package 1104455309161031 Allocated Qty 1" at bounding box center [107, 136] width 118 height 8
copy span "1104455309161031"
drag, startPoint x: 124, startPoint y: 178, endPoint x: 70, endPoint y: 178, distance: 53.8
click at [70, 182] on div "Package 7476876843653834 Allocated Qty 1" at bounding box center [107, 186] width 118 height 8
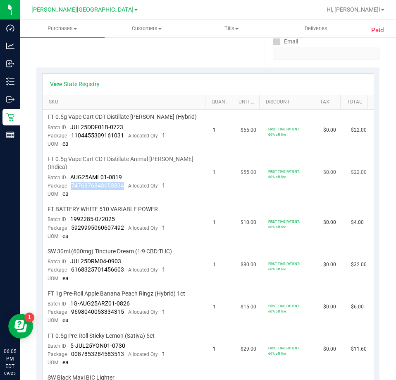
copy span "7476876843653834"
drag, startPoint x: 123, startPoint y: 221, endPoint x: 65, endPoint y: 223, distance: 57.5
click at [65, 224] on div "Package 5929995060607492 Allocated Qty 1" at bounding box center [107, 228] width 118 height 8
copy span "5929995060607492"
drag, startPoint x: 125, startPoint y: 263, endPoint x: 71, endPoint y: 265, distance: 54.2
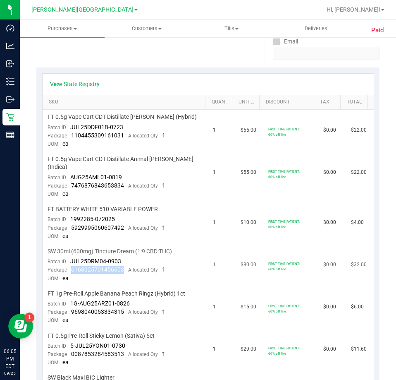
click at [71, 266] on div "Package 6168325701456603 Allocated Qty 1" at bounding box center [107, 270] width 118 height 8
copy span "6168325701456603"
drag, startPoint x: 124, startPoint y: 305, endPoint x: 70, endPoint y: 302, distance: 53.8
click at [70, 308] on div "Package 9698040053334315 Allocated Qty 1" at bounding box center [107, 312] width 118 height 8
copy span "9698040053334315"
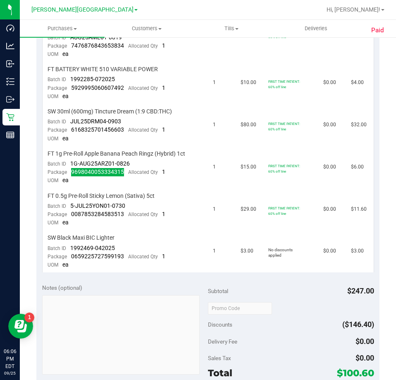
scroll to position [331, 0]
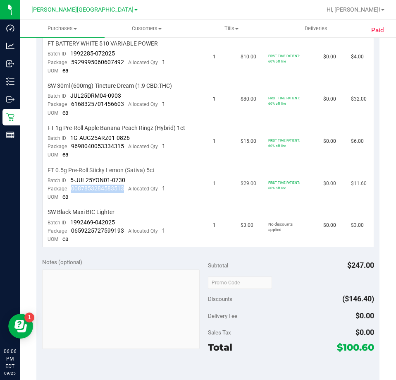
drag, startPoint x: 122, startPoint y: 182, endPoint x: 70, endPoint y: 182, distance: 52.1
click at [70, 184] on div "Package 0087853284583513 Allocated Qty 1" at bounding box center [107, 188] width 118 height 8
copy span "0087853284583513"
drag, startPoint x: 122, startPoint y: 224, endPoint x: 71, endPoint y: 225, distance: 51.3
click at [71, 227] on div "Package 0659225727599193 Allocated Qty 1" at bounding box center [107, 231] width 118 height 8
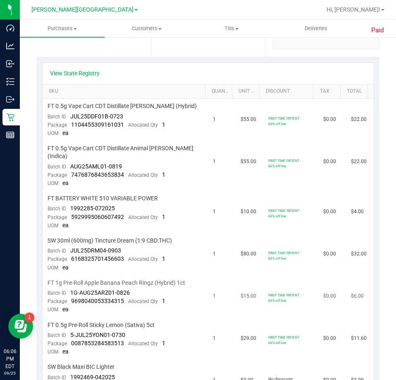
scroll to position [0, 0]
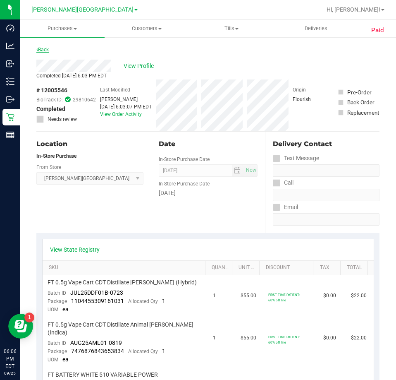
click at [41, 50] on link "Back" at bounding box center [42, 50] width 12 height 6
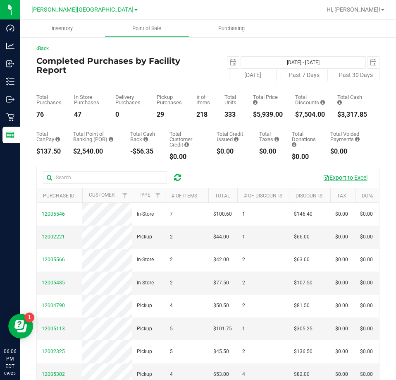
click at [330, 176] on button "Export to Excel" at bounding box center [345, 177] width 55 height 14
click at [178, 175] on icon at bounding box center [177, 177] width 7 height 8
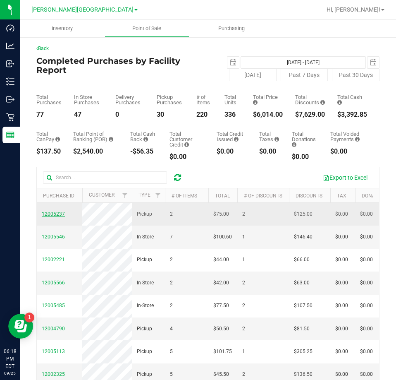
click at [48, 213] on span "12005237" at bounding box center [53, 214] width 23 height 6
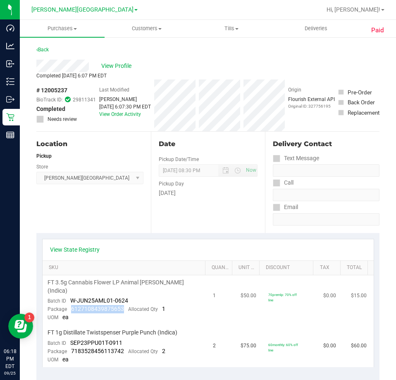
drag, startPoint x: 123, startPoint y: 300, endPoint x: 71, endPoint y: 302, distance: 52.2
click at [71, 305] on div "Package 6127108439875653 Allocated Qty 1" at bounding box center [107, 309] width 118 height 8
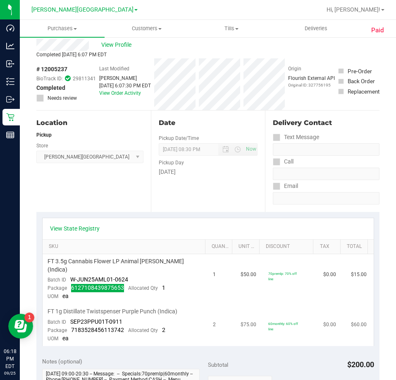
scroll to position [41, 0]
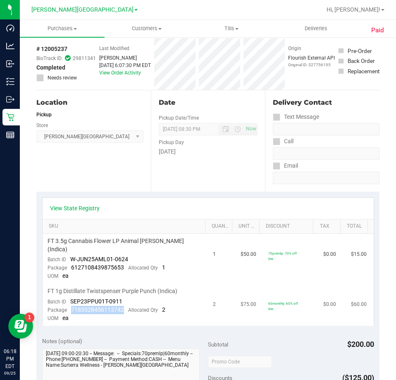
drag, startPoint x: 123, startPoint y: 304, endPoint x: 71, endPoint y: 304, distance: 52.1
click at [71, 306] on div "Package 7183528456113742 Allocated Qty 2" at bounding box center [107, 310] width 118 height 8
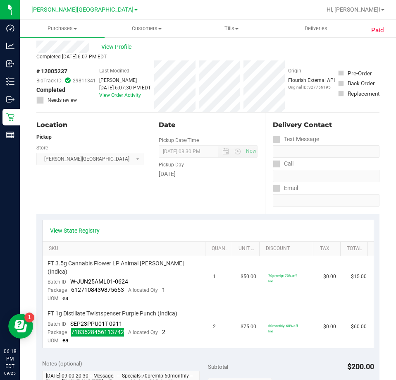
scroll to position [0, 0]
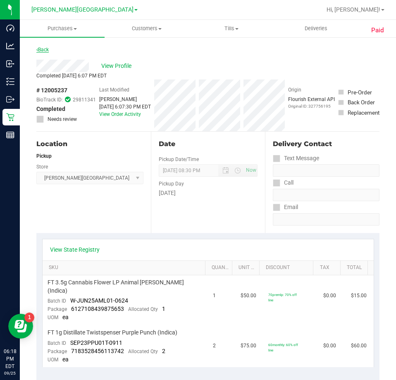
click at [42, 52] on link "Back" at bounding box center [42, 50] width 12 height 6
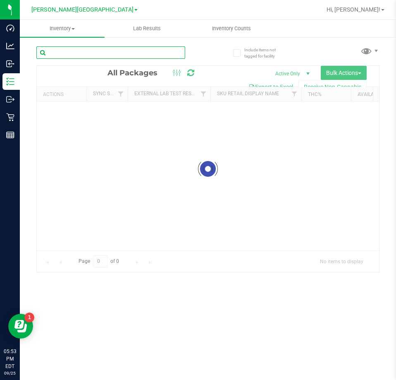
click at [78, 56] on input "text" at bounding box center [110, 52] width 149 height 12
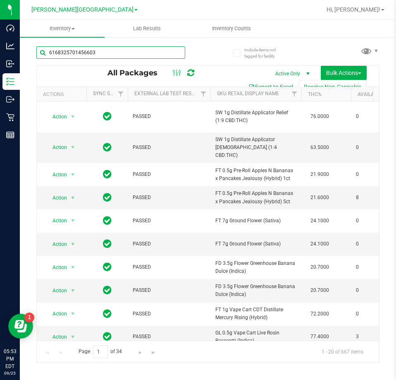
type input "6168325701456603"
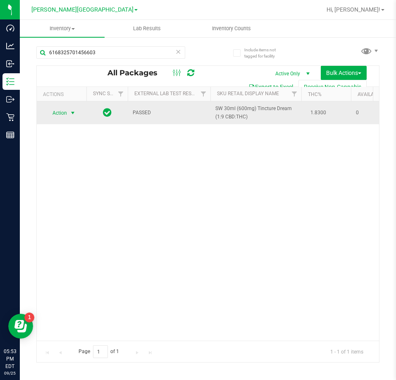
click at [72, 112] on span "select" at bounding box center [72, 113] width 7 height 7
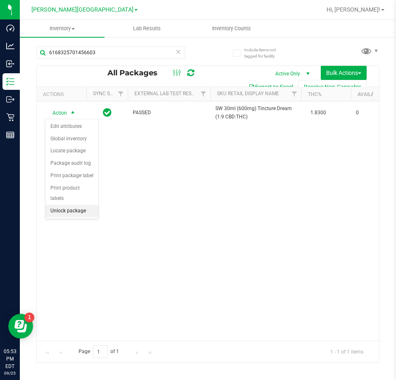
click at [81, 205] on li "Unlock package" at bounding box center [72, 211] width 53 height 12
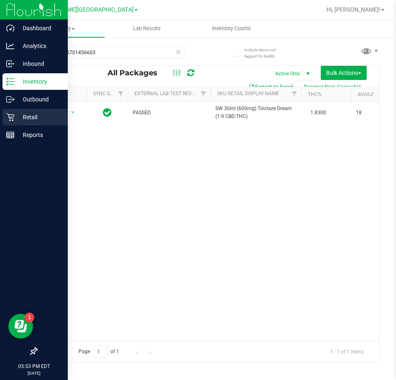
click at [22, 115] on p "Retail" at bounding box center [39, 117] width 50 height 10
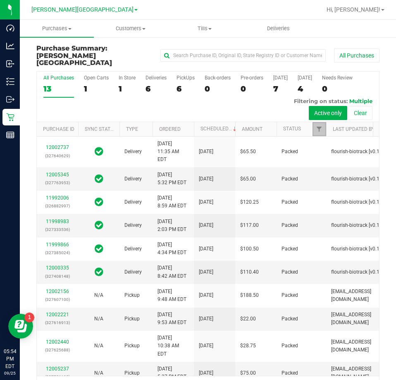
click at [324, 122] on link "Filter" at bounding box center [320, 129] width 14 height 14
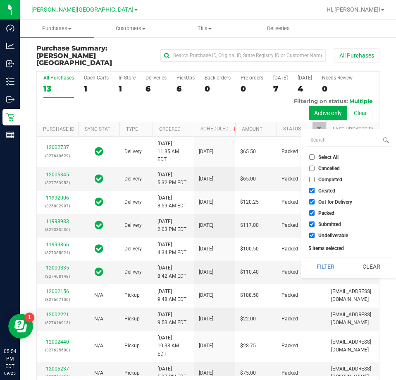
click at [313, 190] on input "Created" at bounding box center [311, 190] width 5 height 5
checkbox input "false"
click at [313, 202] on input "Out for Delivery" at bounding box center [311, 201] width 5 height 5
checkbox input "false"
click at [312, 212] on input "Packed" at bounding box center [311, 212] width 5 height 5
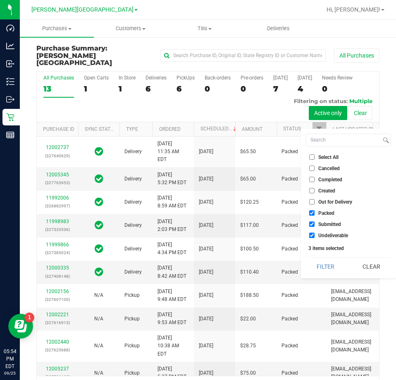
checkbox input "false"
click at [311, 236] on input "Undeliverable" at bounding box center [311, 234] width 5 height 5
checkbox input "false"
click at [317, 265] on button "Filter" at bounding box center [326, 266] width 40 height 18
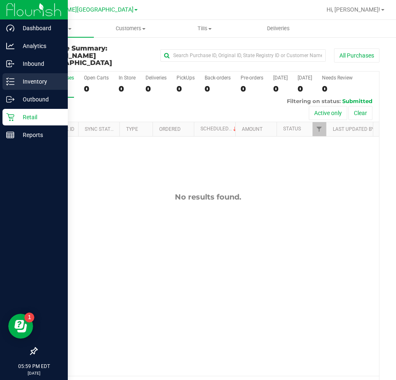
click at [7, 82] on icon at bounding box center [8, 81] width 2 height 1
